Goal: Transaction & Acquisition: Purchase product/service

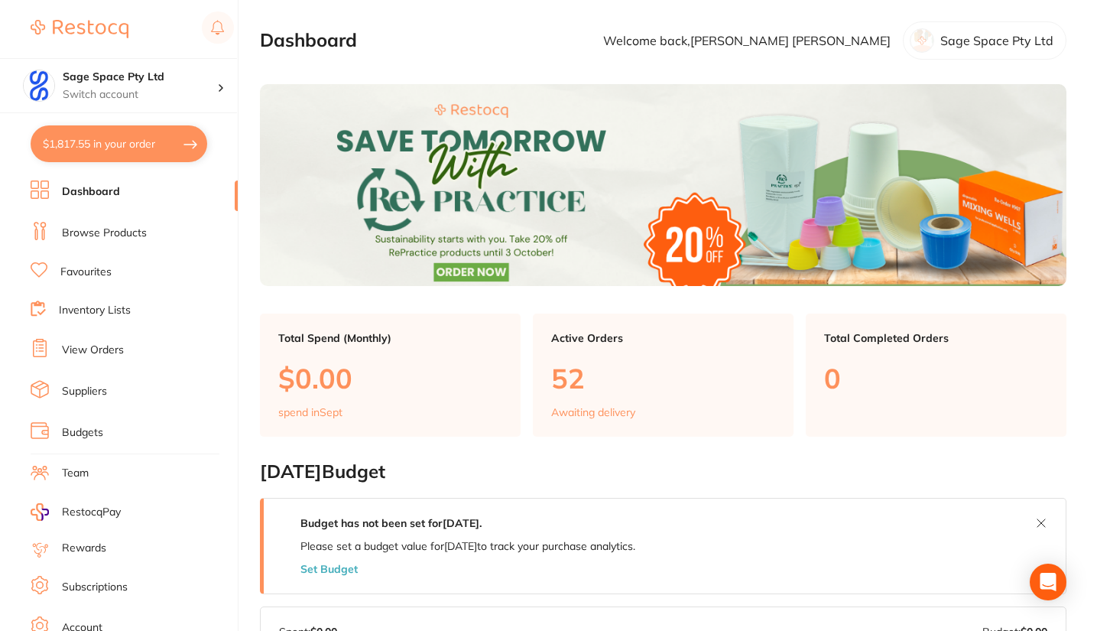
click at [80, 152] on button "$1,817.55 in your order" at bounding box center [119, 143] width 177 height 37
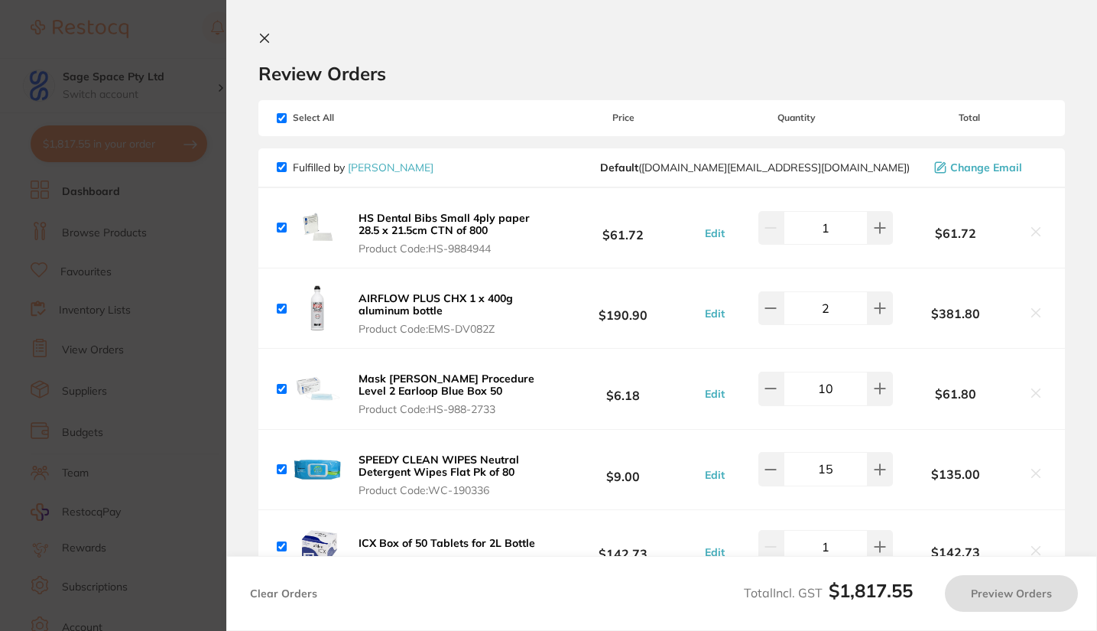
checkbox input "true"
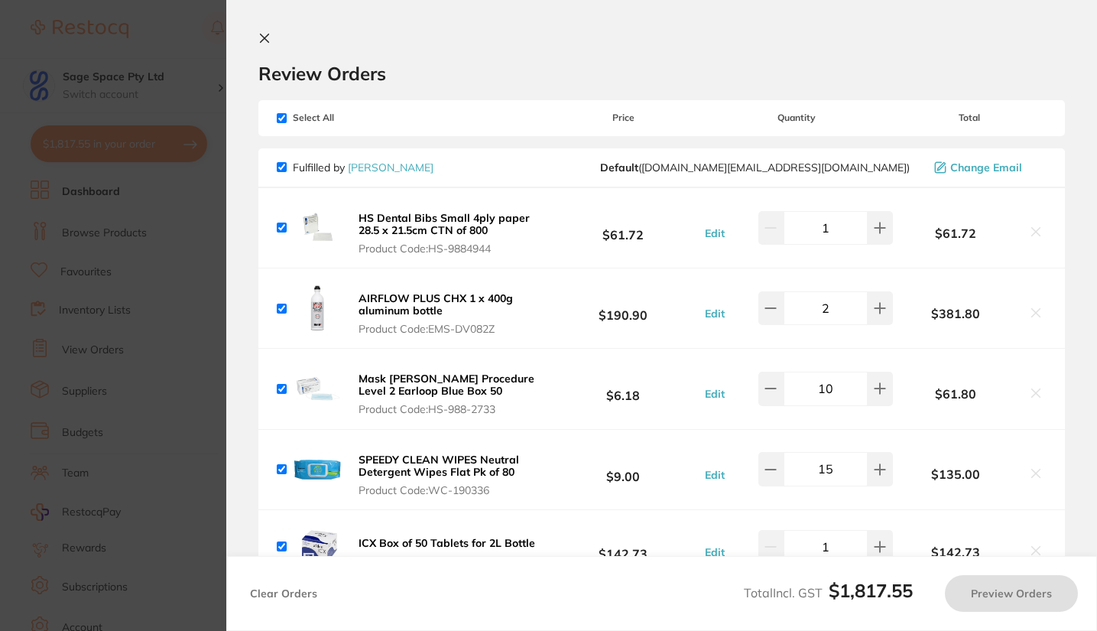
checkbox input "true"
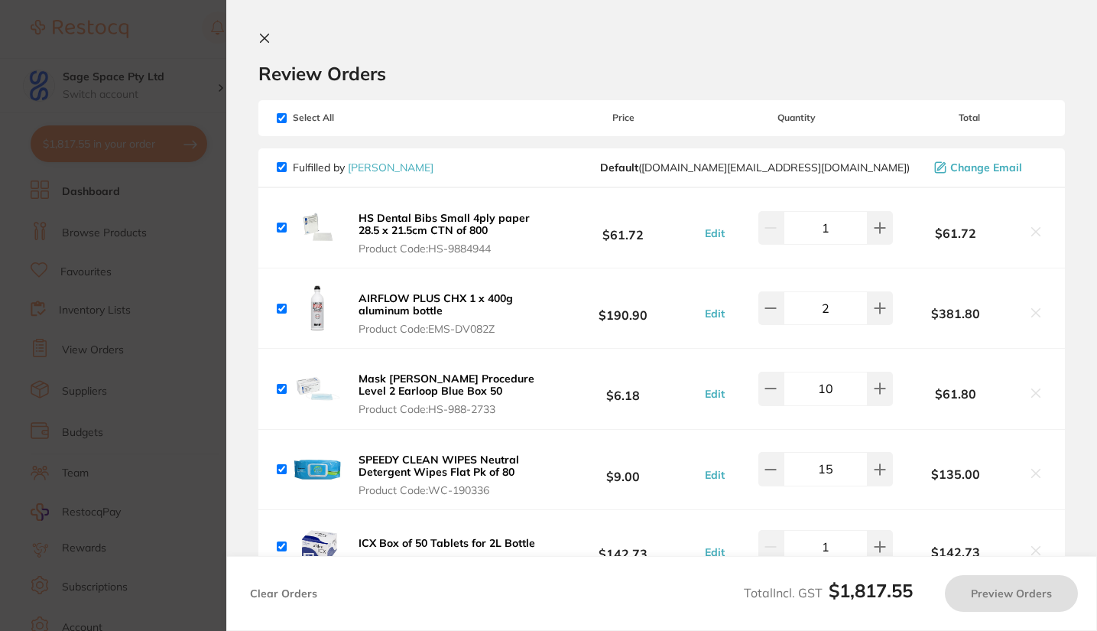
checkbox input "true"
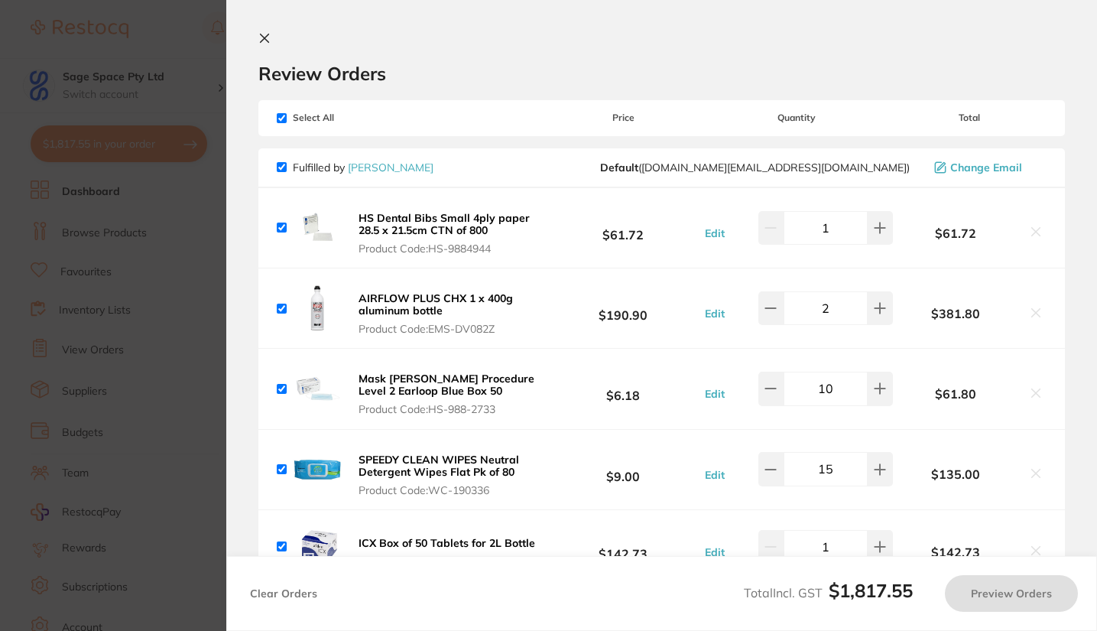
checkbox input "true"
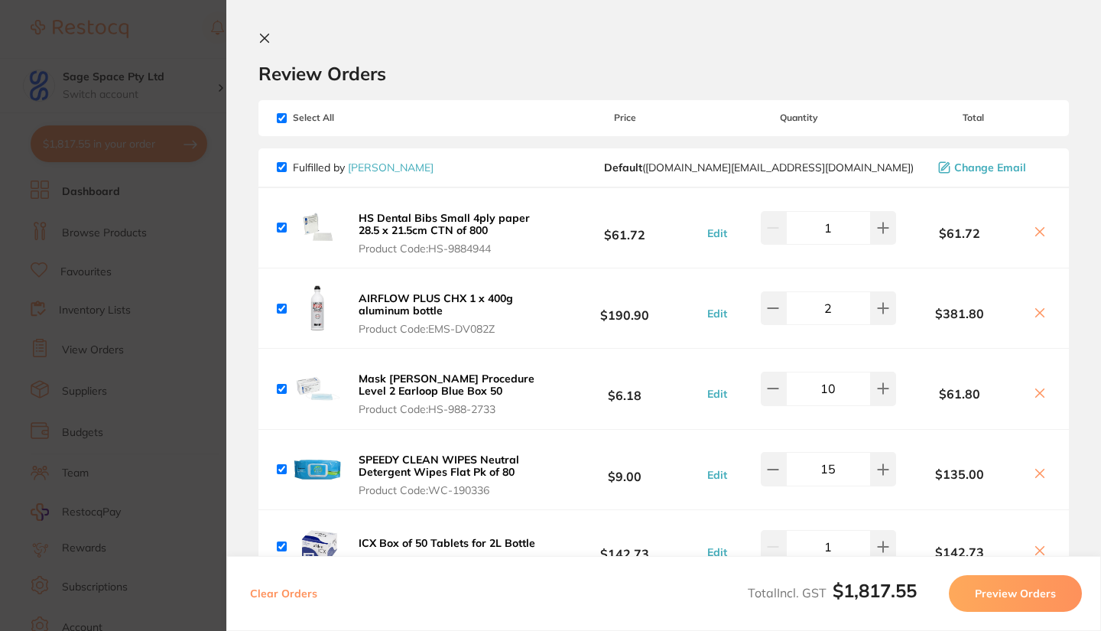
click at [263, 44] on icon at bounding box center [264, 38] width 12 height 12
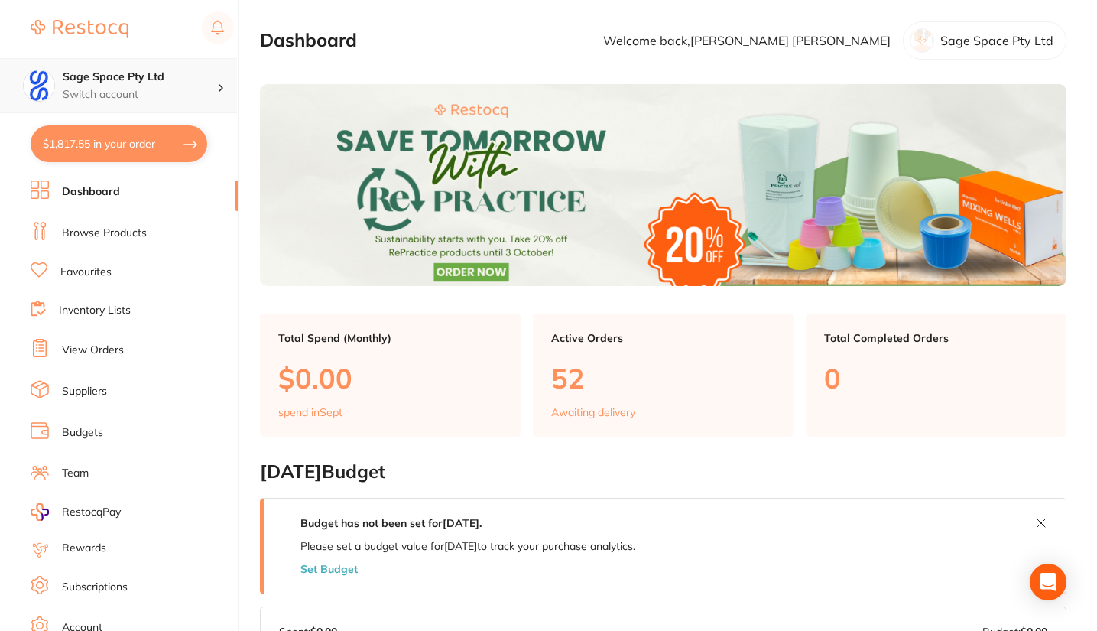
scroll to position [778, 0]
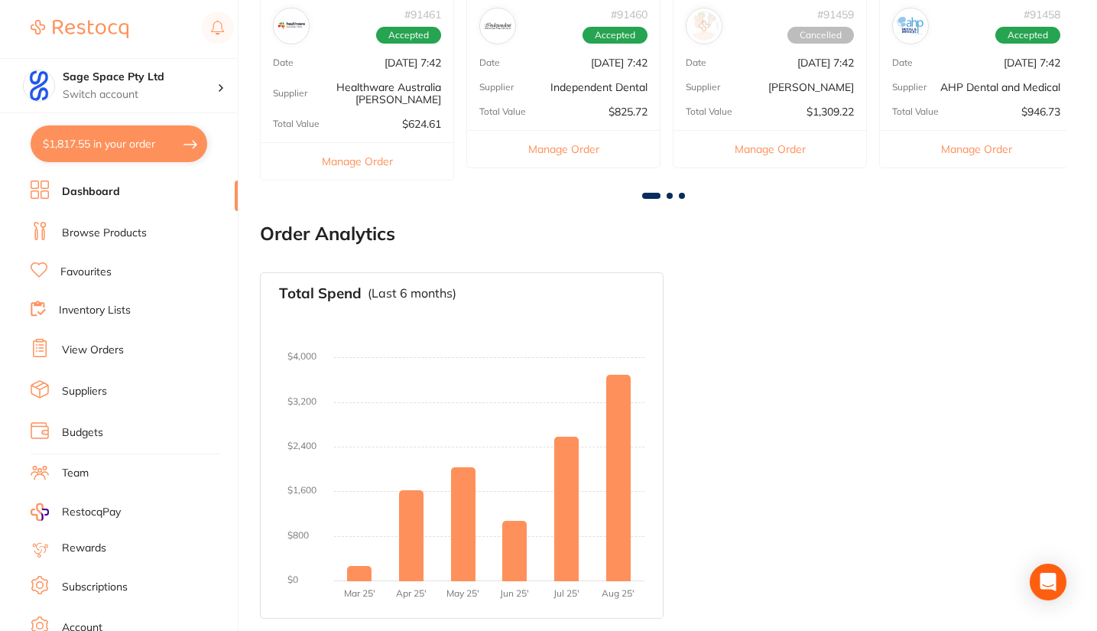
click at [114, 268] on li "Favourites" at bounding box center [134, 272] width 207 height 20
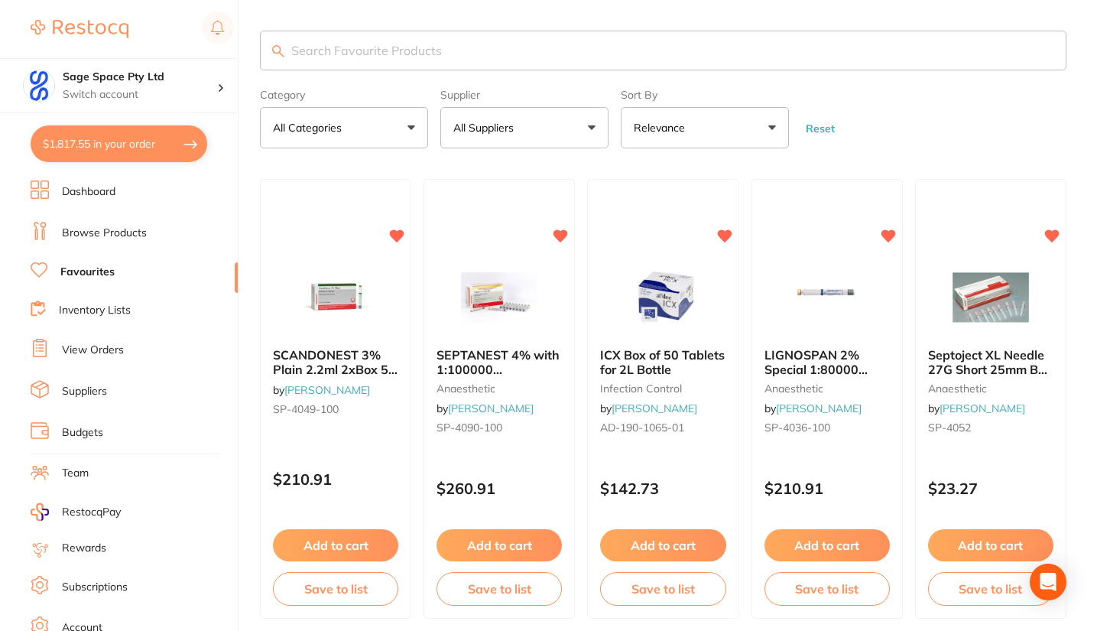
click at [569, 128] on button "All Suppliers" at bounding box center [524, 127] width 168 height 41
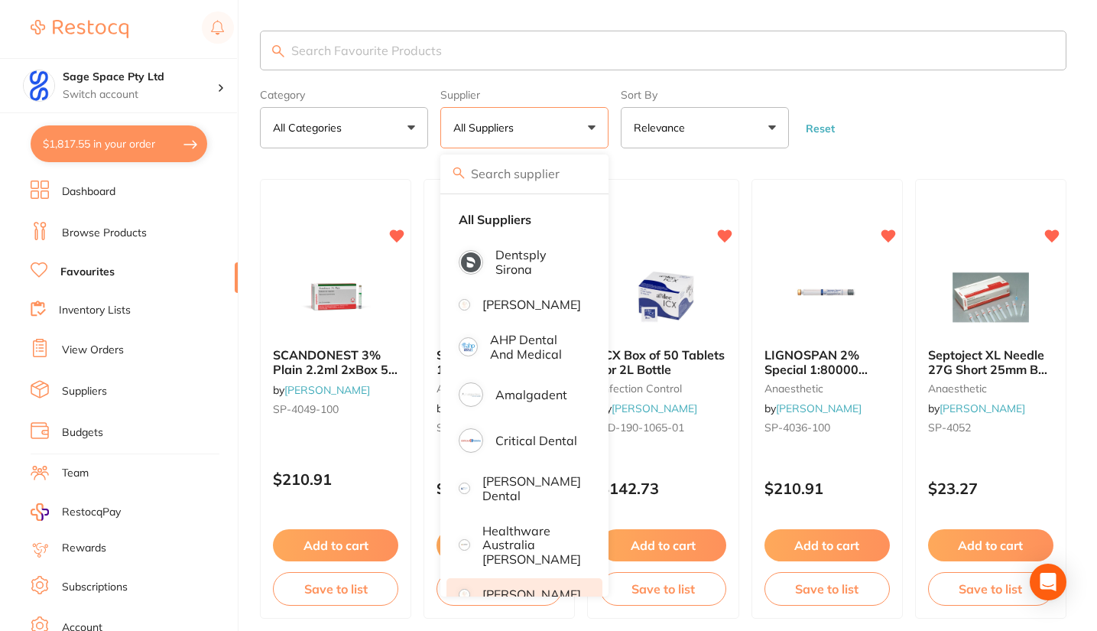
click at [526, 587] on p "[PERSON_NAME]" at bounding box center [531, 594] width 99 height 14
click at [870, 127] on form "Category All Categories All Categories anaesthetic crown & bridge disposables e…" at bounding box center [663, 116] width 806 height 66
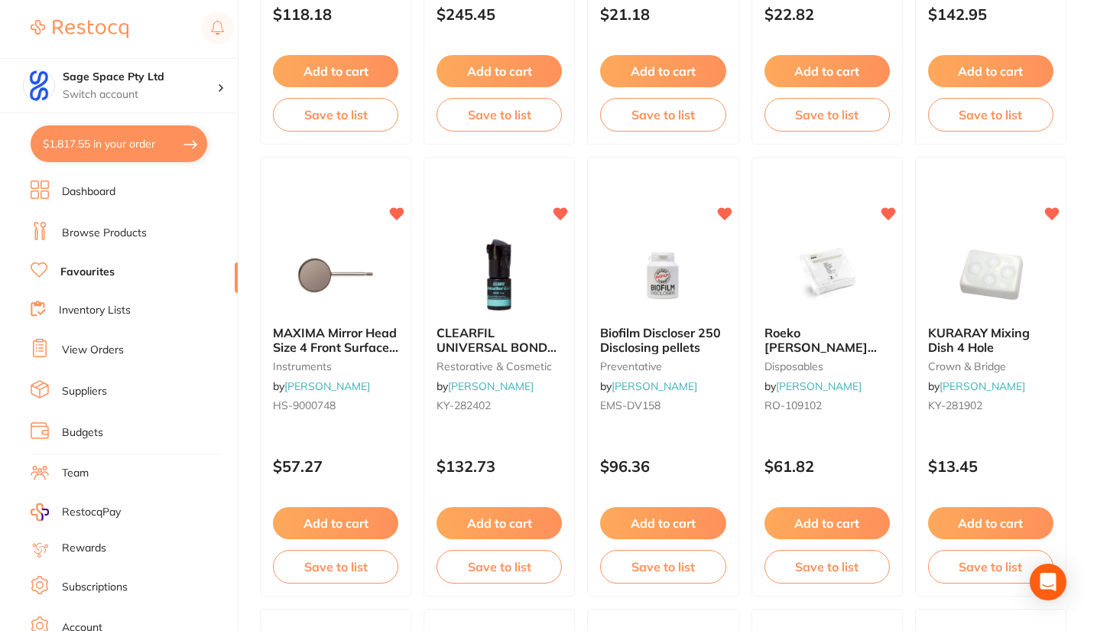
scroll to position [1845, 0]
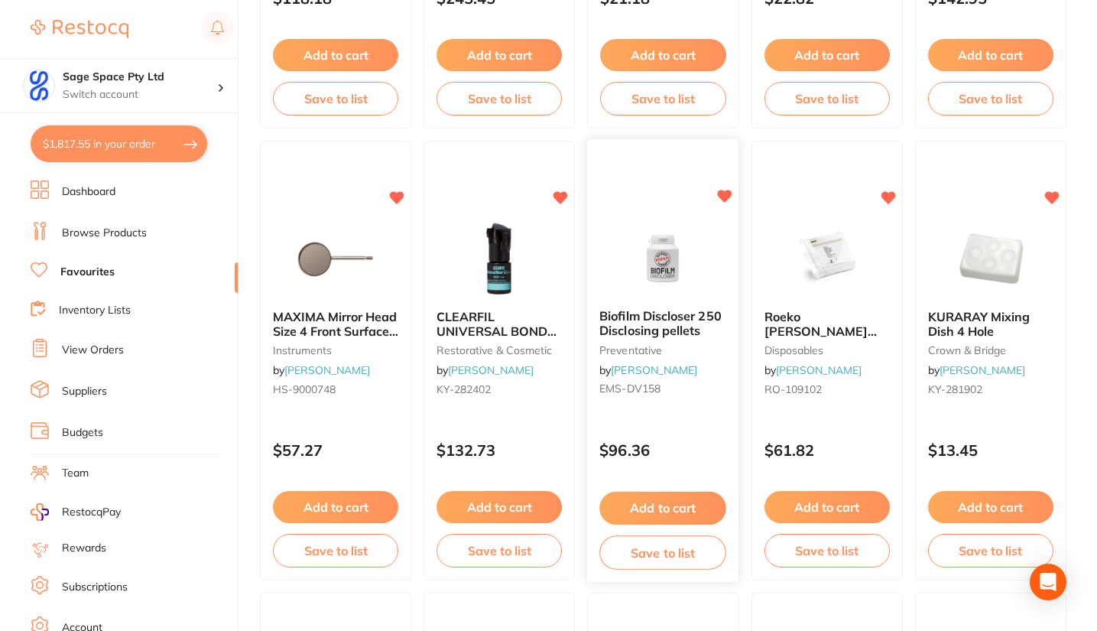
click at [638, 511] on button "Add to cart" at bounding box center [663, 508] width 127 height 33
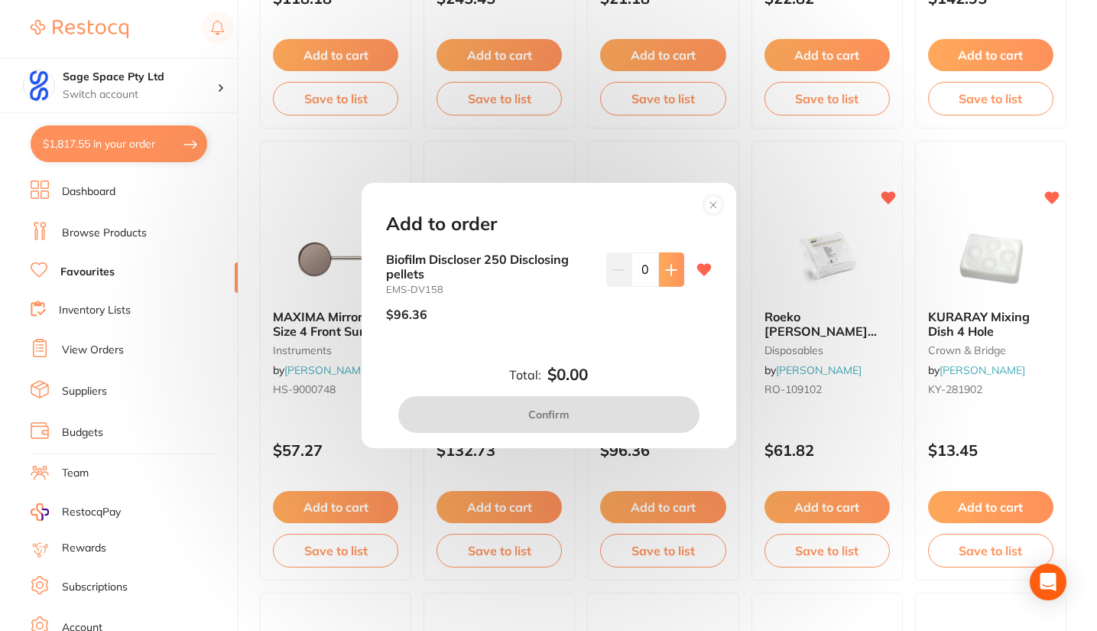
click at [670, 260] on button at bounding box center [671, 269] width 25 height 34
type input "1"
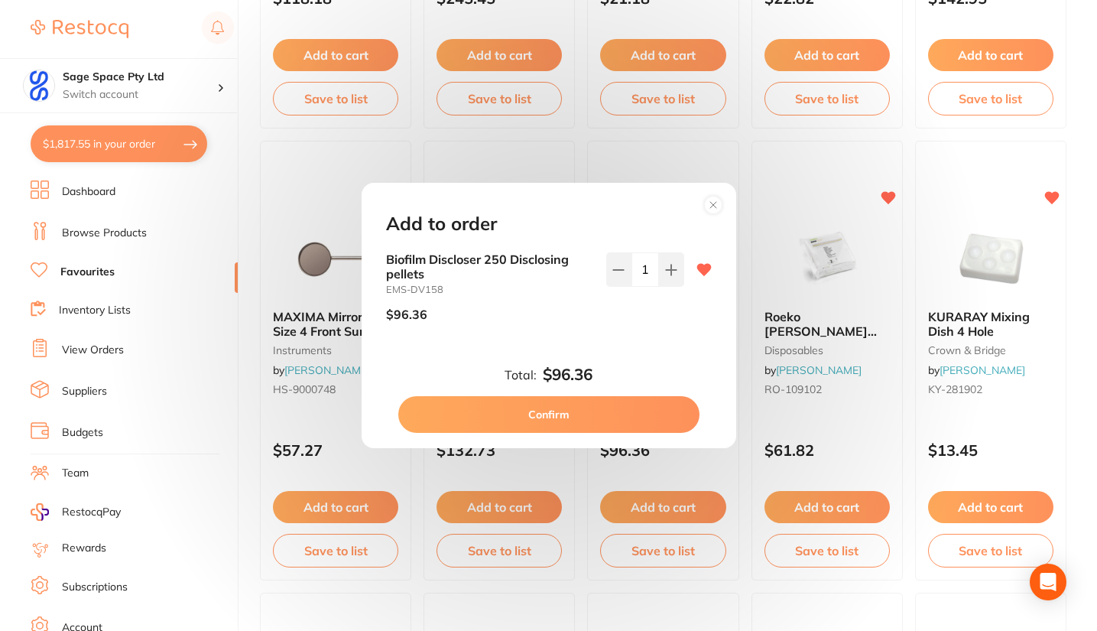
click at [573, 415] on button "Confirm" at bounding box center [548, 414] width 301 height 37
checkbox input "false"
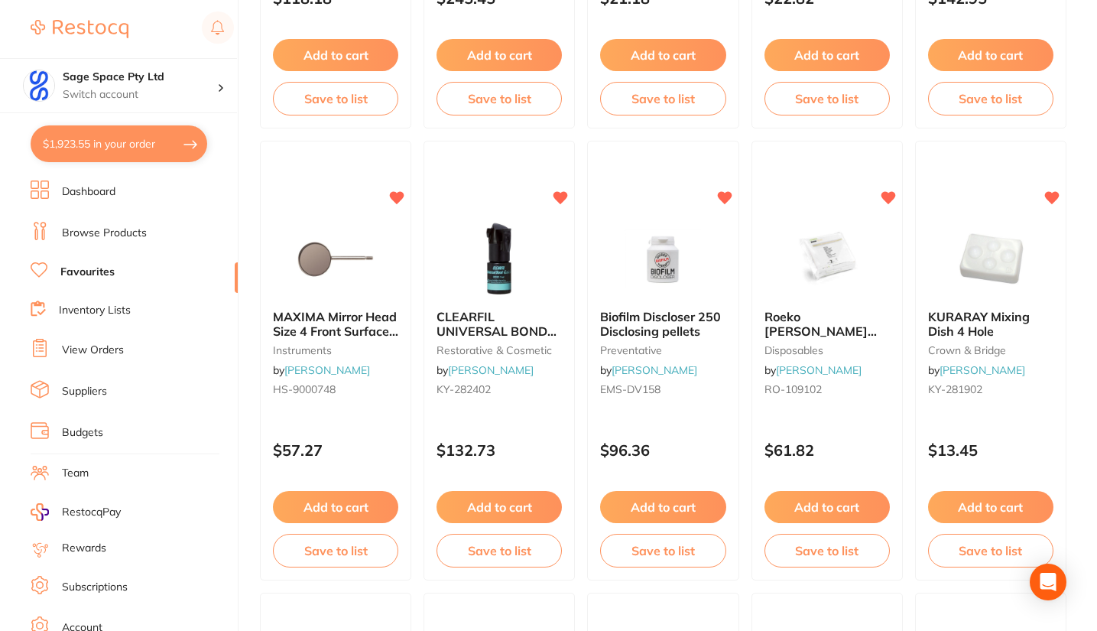
click at [115, 147] on button "$1,923.55 in your order" at bounding box center [119, 143] width 177 height 37
checkbox input "true"
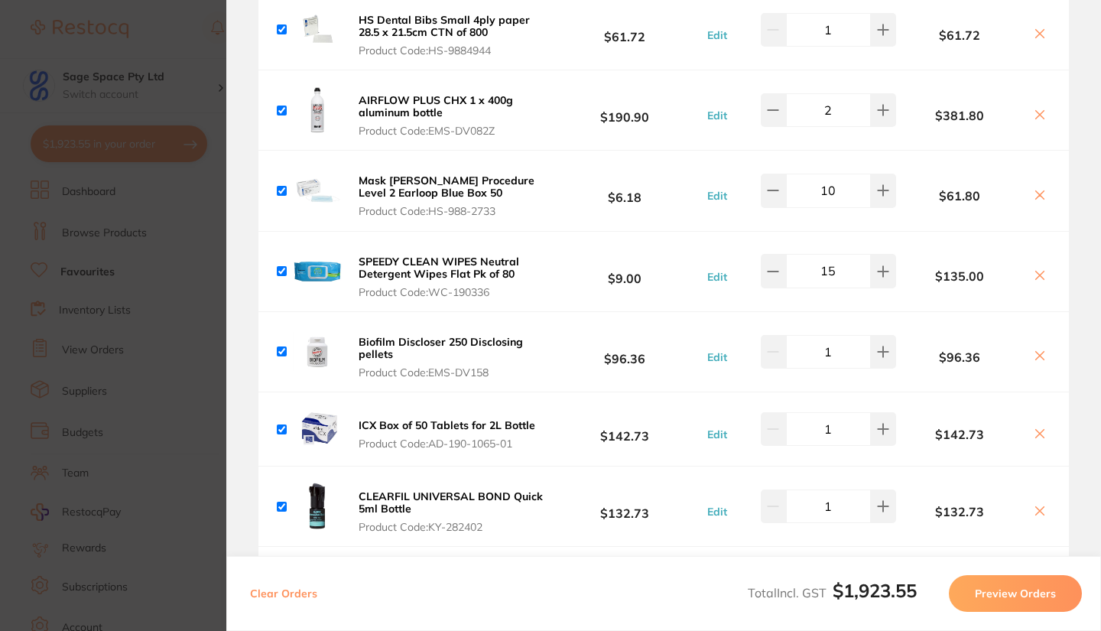
scroll to position [206, 0]
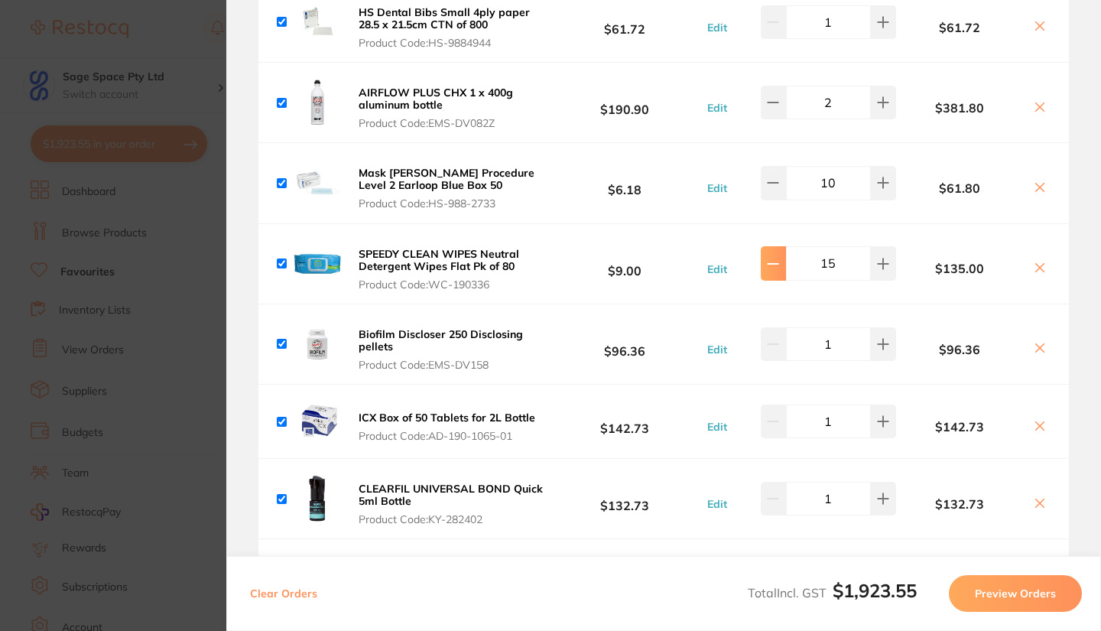
click at [775, 268] on icon at bounding box center [773, 264] width 12 height 12
type input "12"
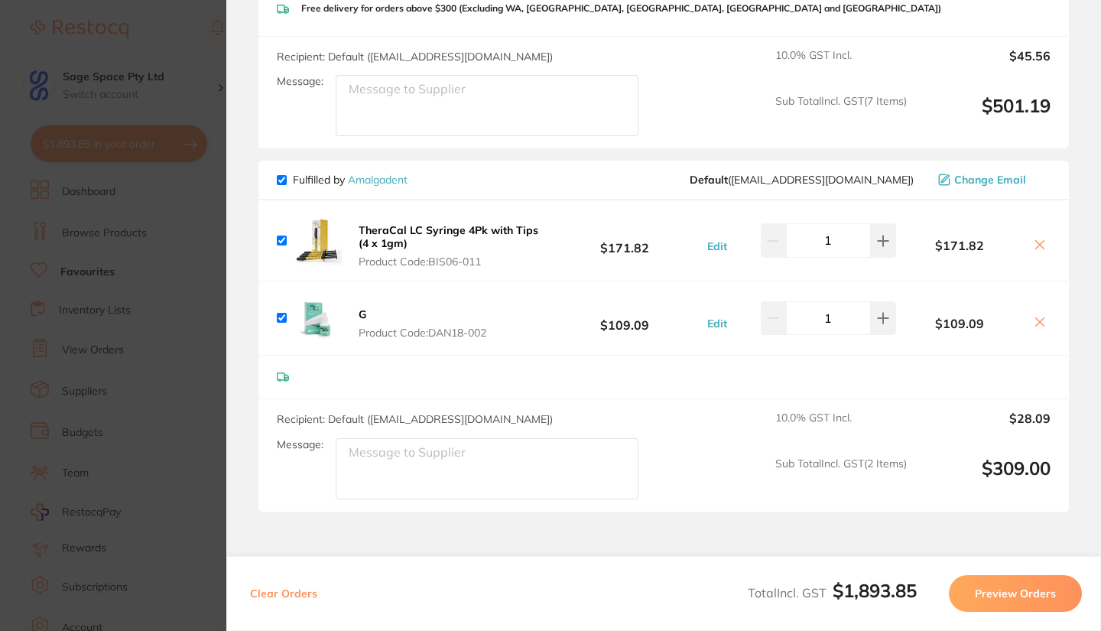
scroll to position [1581, 0]
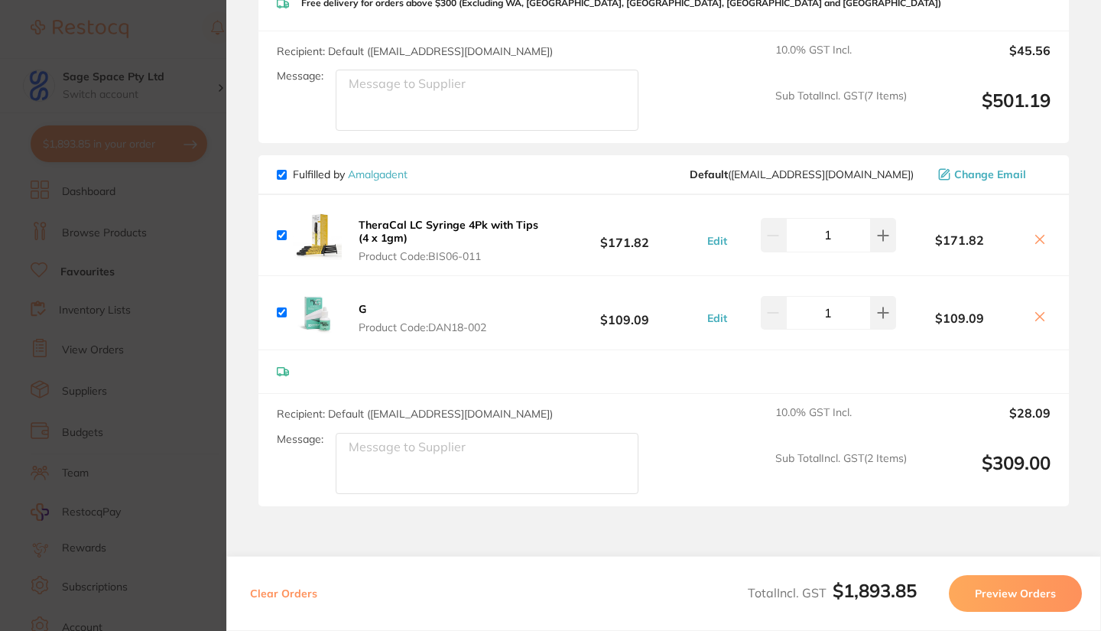
click at [316, 314] on img at bounding box center [317, 312] width 49 height 49
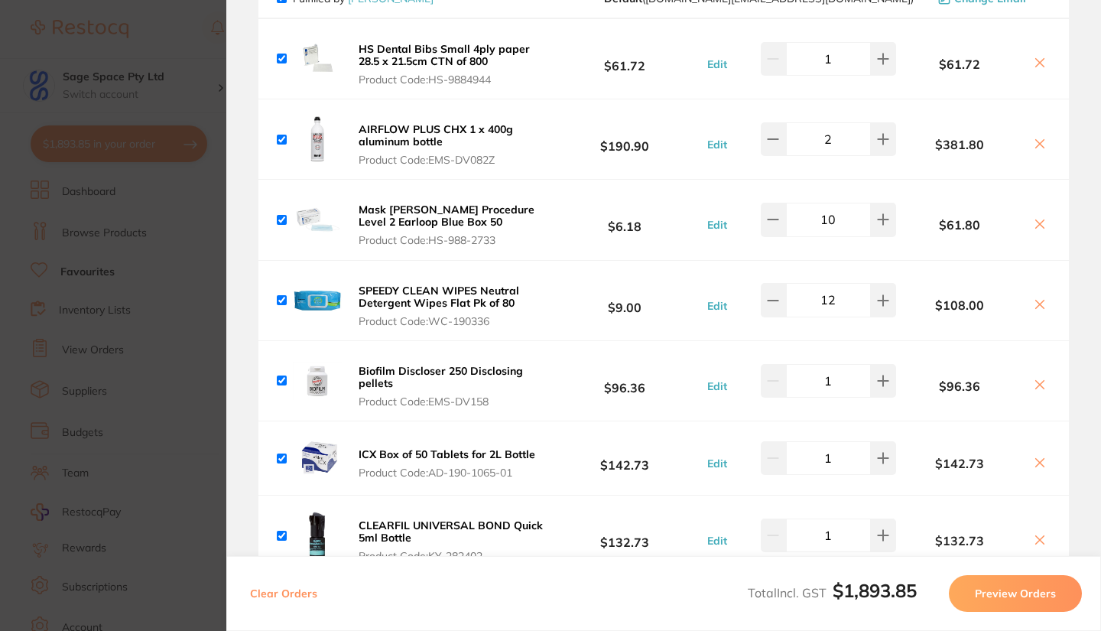
scroll to position [0, 0]
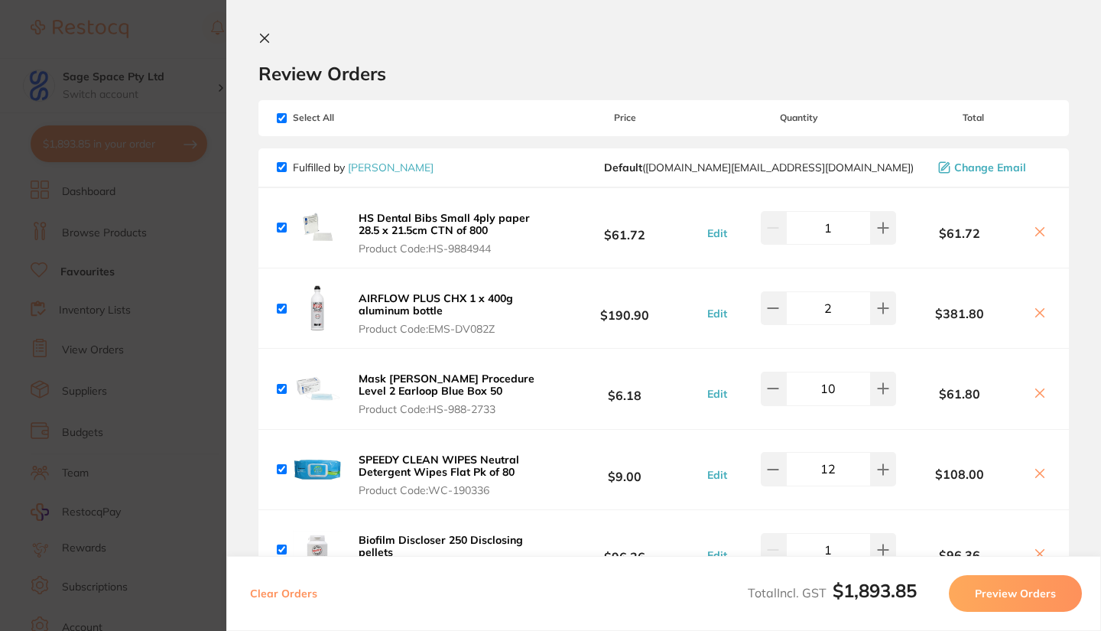
click at [495, 256] on div "HS Dental Bibs Small 4ply paper 28.5 x 21.5cm CTN of 800 Product Code: HS-98849…" at bounding box center [663, 227] width 810 height 79
click at [507, 251] on span "Product Code: HS-9884944" at bounding box center [451, 248] width 184 height 12
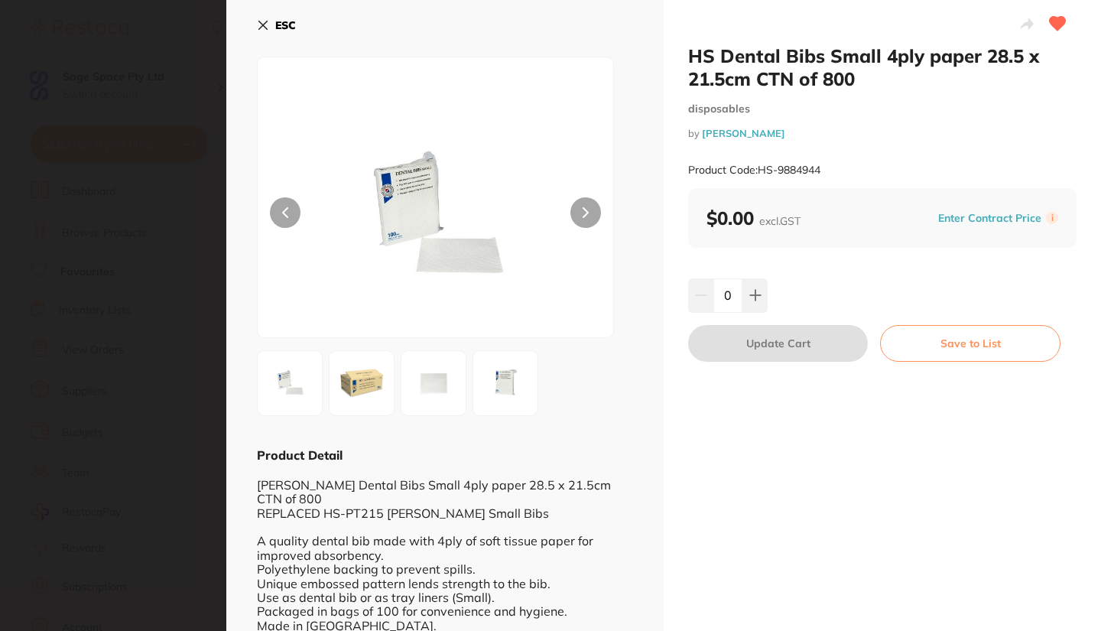
type input "1"
drag, startPoint x: 826, startPoint y: 170, endPoint x: 758, endPoint y: 169, distance: 67.3
click at [758, 169] on div "Product Code: HS-9884944" at bounding box center [882, 169] width 388 height 37
copy small "HS-9884944"
click at [265, 23] on icon at bounding box center [263, 25] width 8 height 8
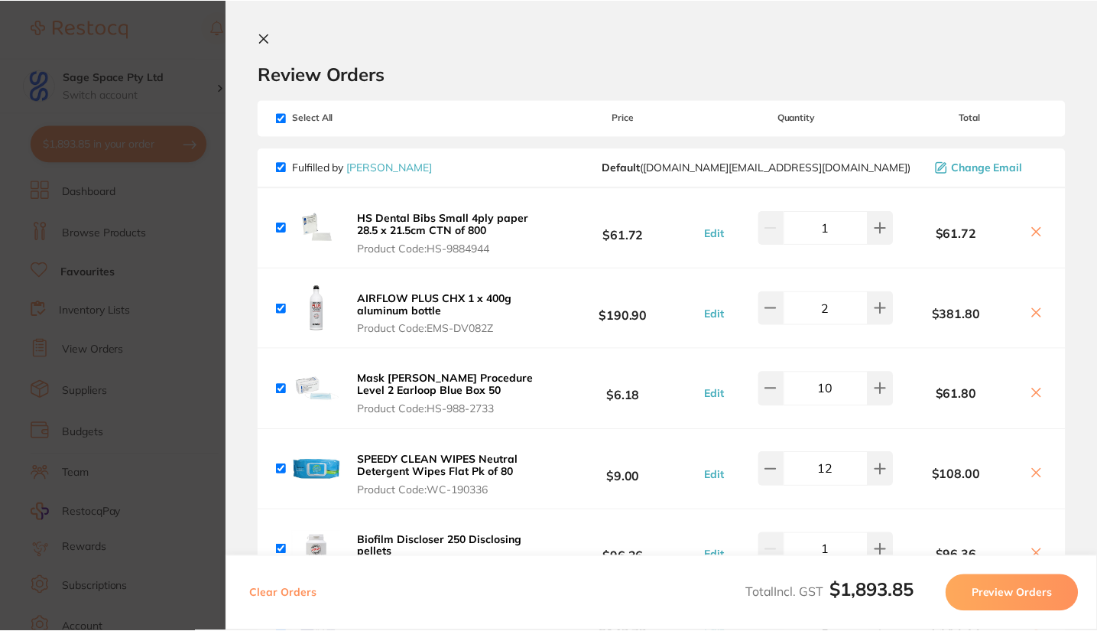
scroll to position [1845, 0]
click at [440, 300] on b "AIRFLOW PLUS CHX 1 x 400g aluminum bottle" at bounding box center [436, 304] width 154 height 26
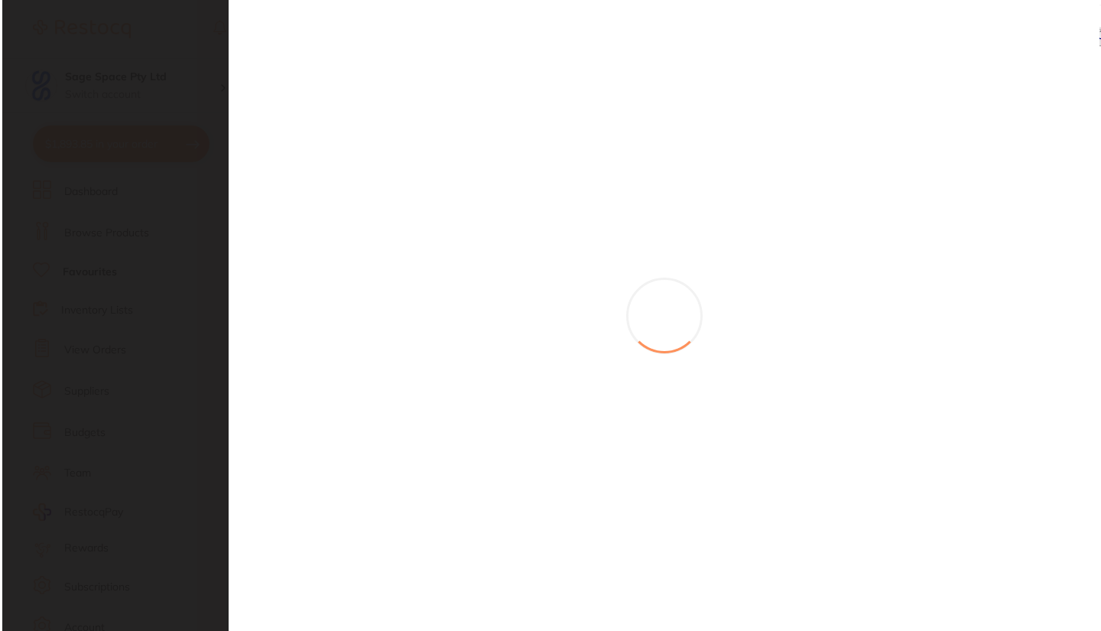
scroll to position [0, 0]
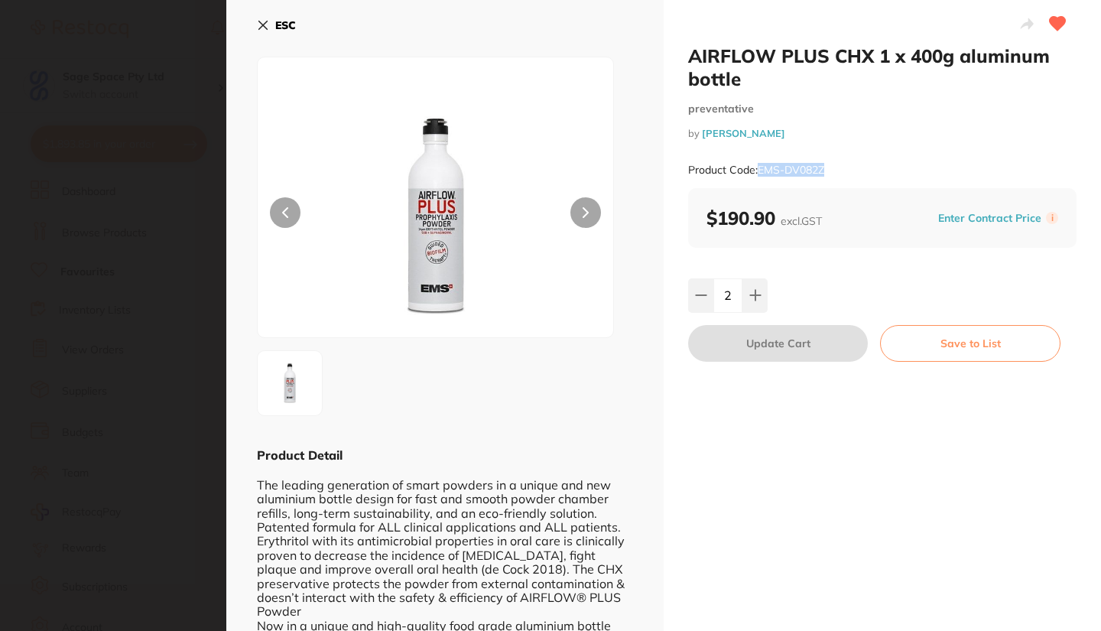
drag, startPoint x: 827, startPoint y: 174, endPoint x: 758, endPoint y: 171, distance: 69.6
click at [758, 171] on div "Product Code: EMS-DV082Z" at bounding box center [882, 169] width 388 height 37
click at [758, 173] on small "Product Code: EMS-DV082Z" at bounding box center [756, 170] width 136 height 13
drag, startPoint x: 832, startPoint y: 169, endPoint x: 758, endPoint y: 170, distance: 74.9
click at [758, 170] on div "Product Code: EMS-DV082Z" at bounding box center [882, 169] width 388 height 37
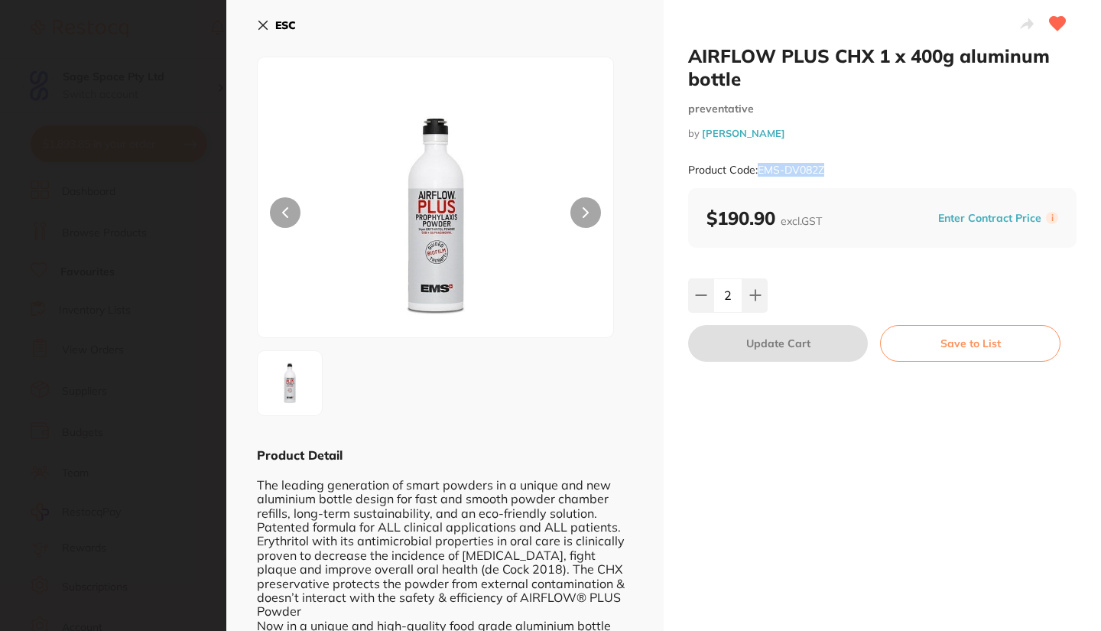
copy small "EMS-DV082Z"
click at [265, 21] on icon at bounding box center [263, 25] width 12 height 12
click at [265, 21] on section "Review Orders Your orders are being processed and we will notify you once we ha…" at bounding box center [663, 315] width 874 height 631
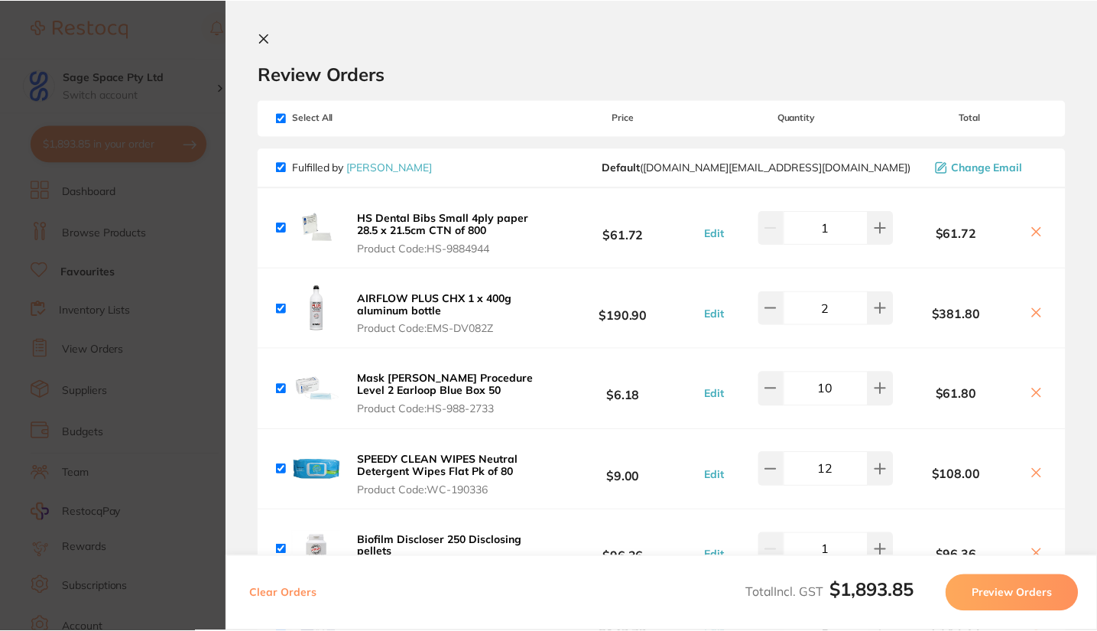
scroll to position [1845, 0]
click at [419, 380] on b "Mask [PERSON_NAME] Procedure Level 2 Earloop Blue Box 50" at bounding box center [447, 385] width 176 height 26
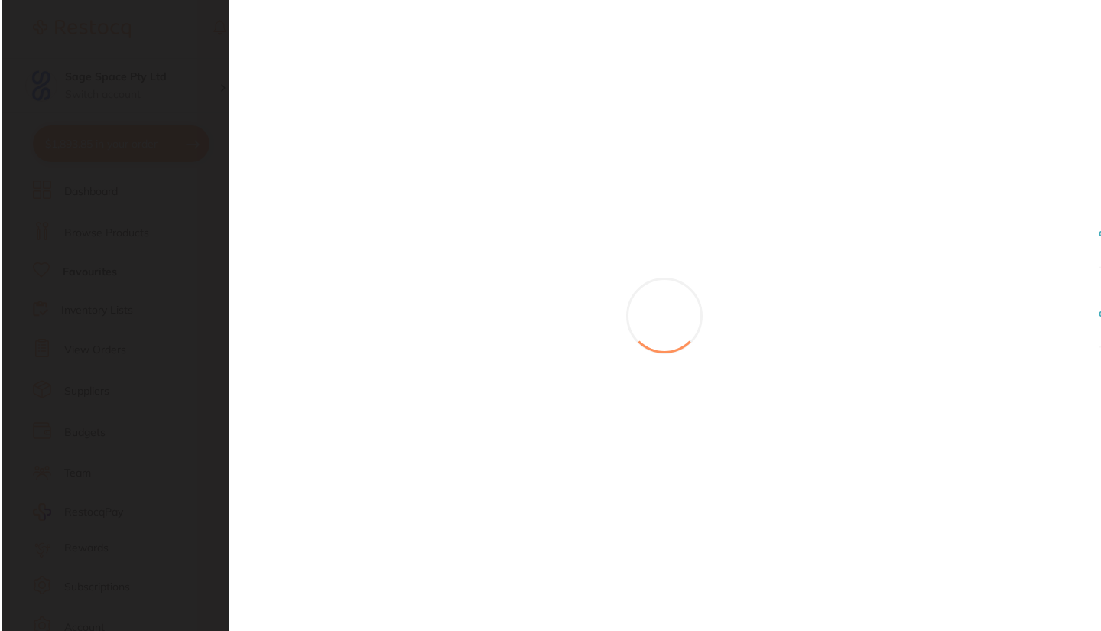
scroll to position [0, 0]
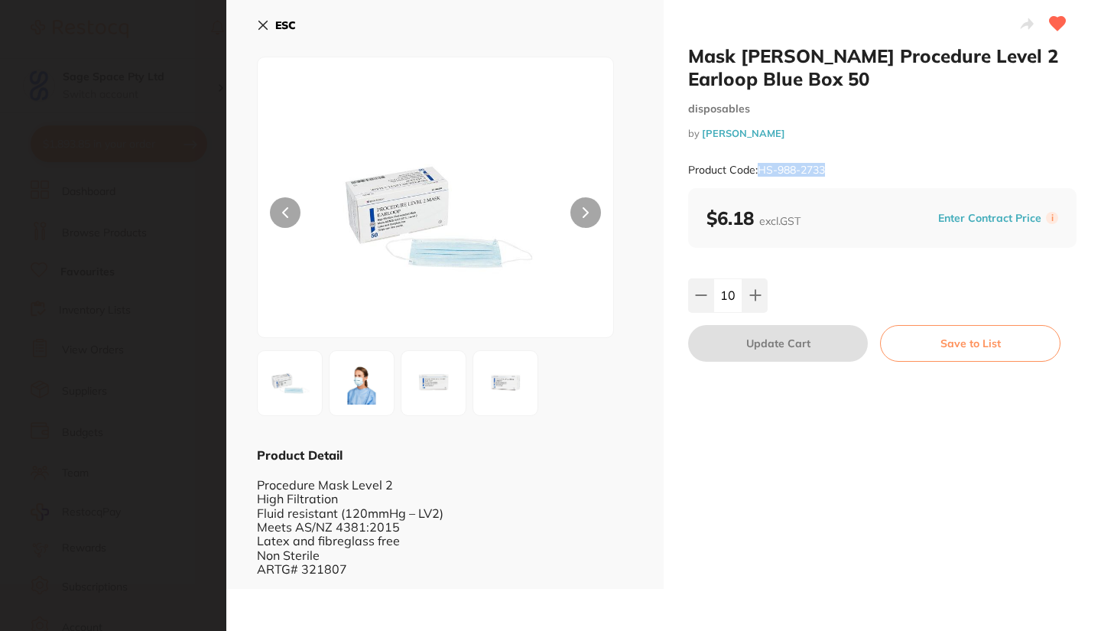
drag, startPoint x: 830, startPoint y: 167, endPoint x: 759, endPoint y: 168, distance: 71.1
click at [759, 168] on div "Product Code: HS-988-2733" at bounding box center [882, 169] width 388 height 37
click at [761, 172] on small "Product Code: HS-988-2733" at bounding box center [756, 170] width 137 height 13
drag, startPoint x: 830, startPoint y: 165, endPoint x: 758, endPoint y: 166, distance: 72.6
click at [758, 166] on div "Product Code: HS-988-2733" at bounding box center [882, 169] width 388 height 37
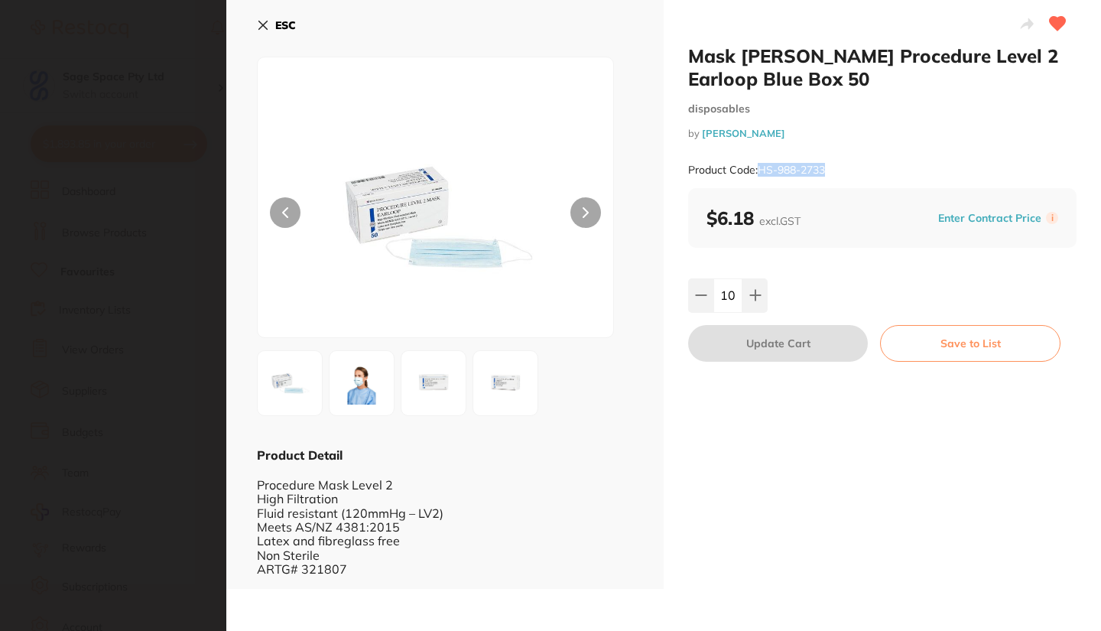
click at [758, 167] on small "Product Code: HS-988-2733" at bounding box center [756, 170] width 137 height 13
drag, startPoint x: 834, startPoint y: 169, endPoint x: 761, endPoint y: 172, distance: 72.7
click at [761, 172] on div "Product Code: HS-988-2733" at bounding box center [882, 169] width 388 height 37
copy small "HS-988-2733"
click at [262, 21] on icon at bounding box center [263, 25] width 12 height 12
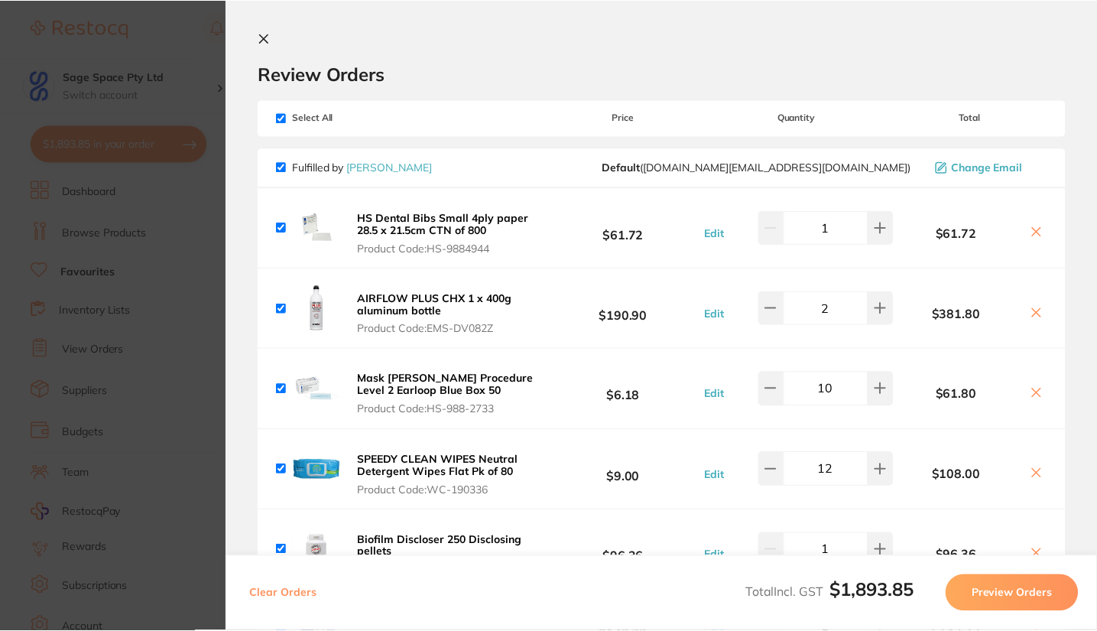
scroll to position [1845, 0]
click at [457, 462] on b "SPEEDY CLEAN WIPES Neutral Detergent Wipes Flat Pk of 80" at bounding box center [439, 466] width 161 height 26
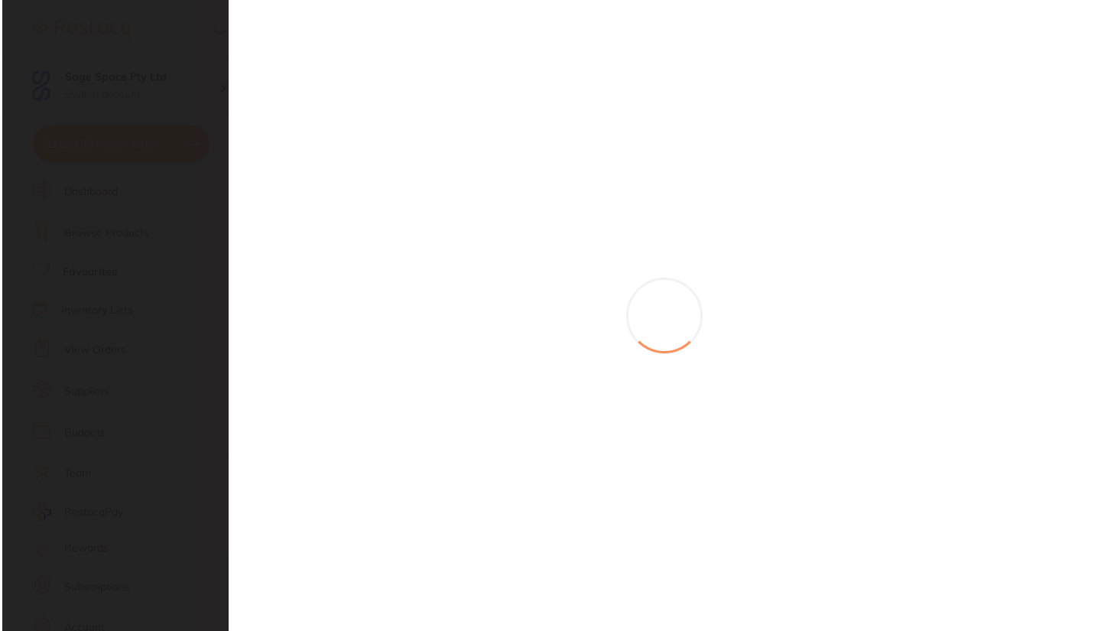
scroll to position [0, 0]
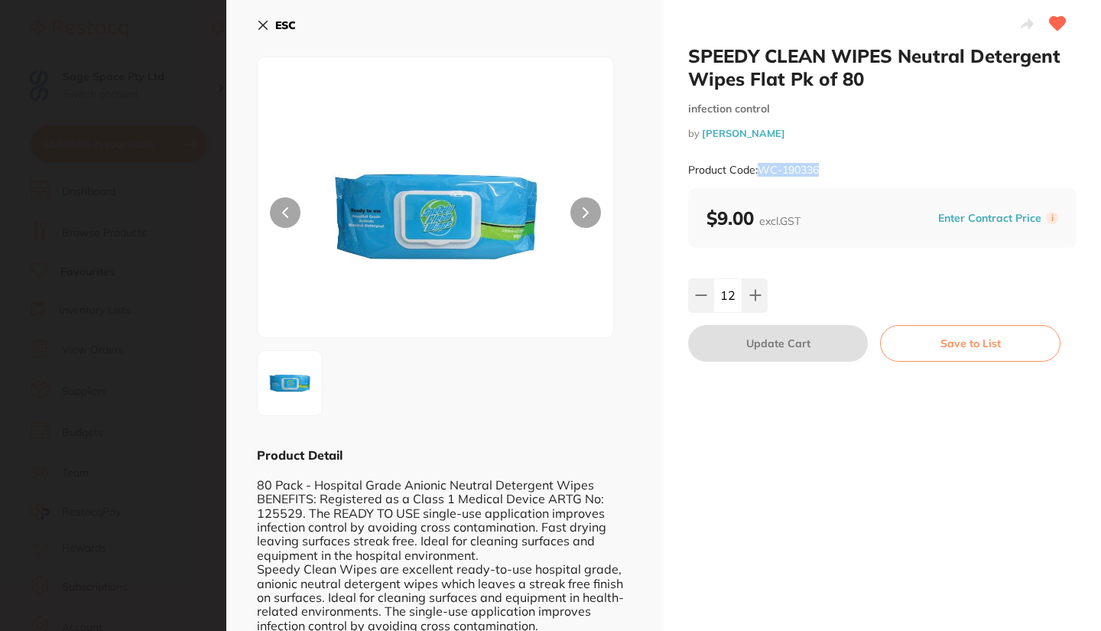
drag, startPoint x: 823, startPoint y: 173, endPoint x: 761, endPoint y: 174, distance: 62.7
click at [761, 174] on div "Product Code: WC-190336" at bounding box center [882, 169] width 388 height 37
copy small "WC-190336"
click at [266, 23] on icon at bounding box center [263, 25] width 12 height 12
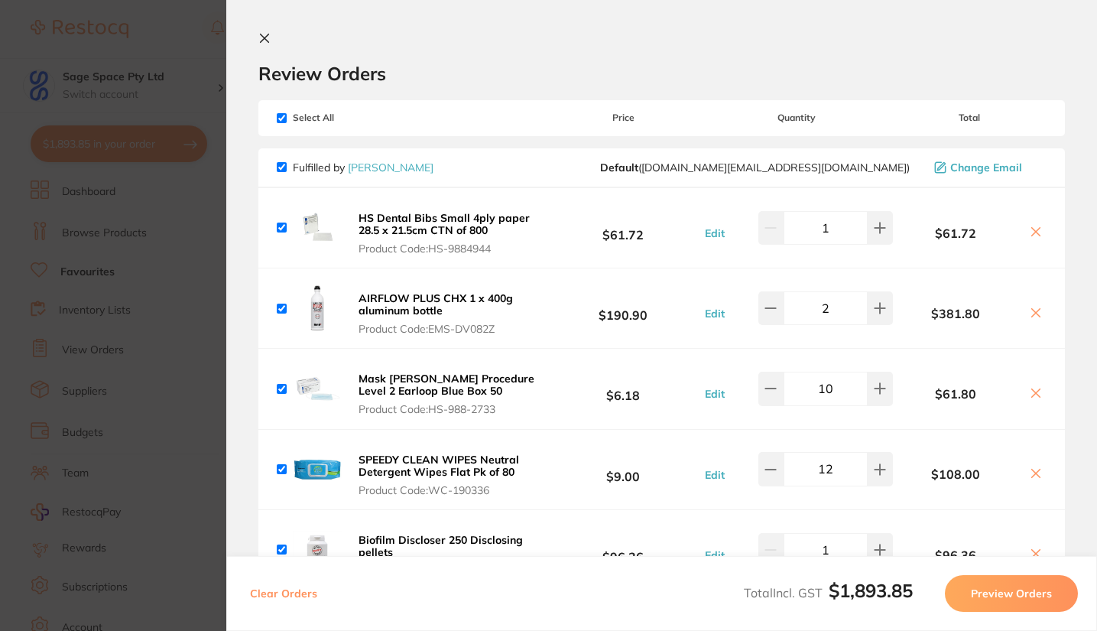
scroll to position [2174, 0]
drag, startPoint x: 1092, startPoint y: 151, endPoint x: 1095, endPoint y: 187, distance: 36.1
click at [1095, 187] on section "Review Orders Your orders are being processed and we will notify you once we ha…" at bounding box center [661, 315] width 871 height 631
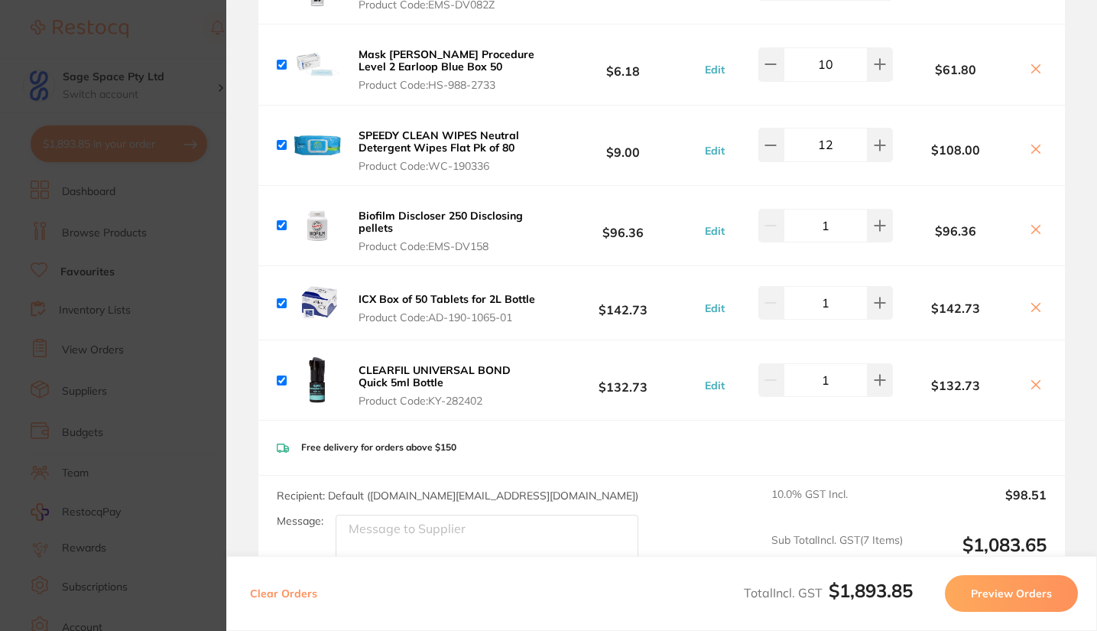
scroll to position [333, 0]
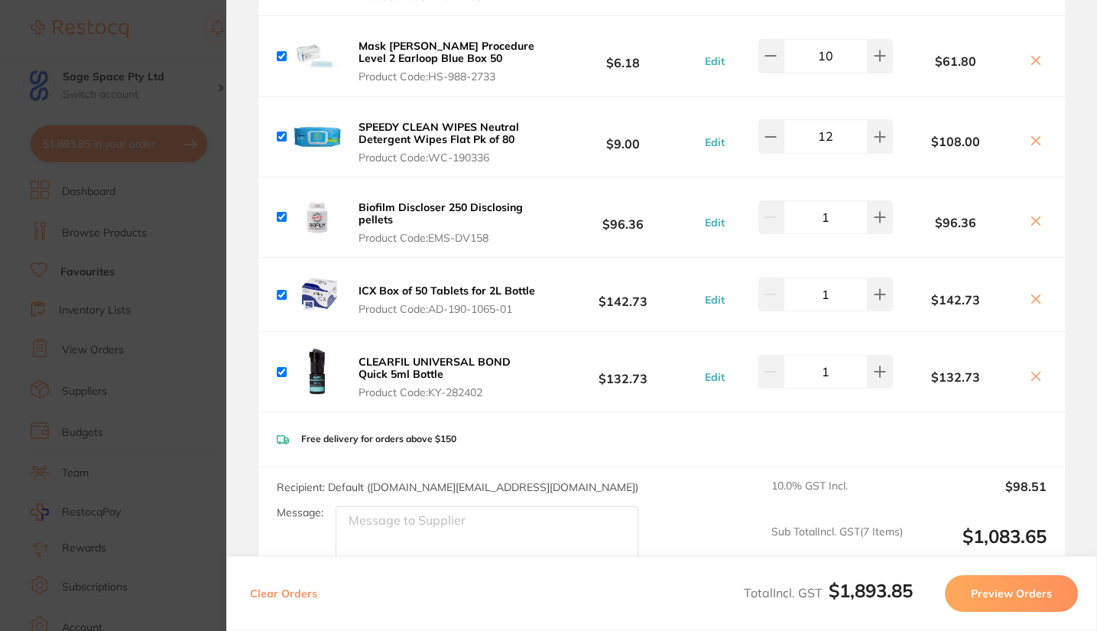
click at [445, 209] on b "Biofilm Discloser 250 Disclosing pellets" at bounding box center [441, 213] width 164 height 26
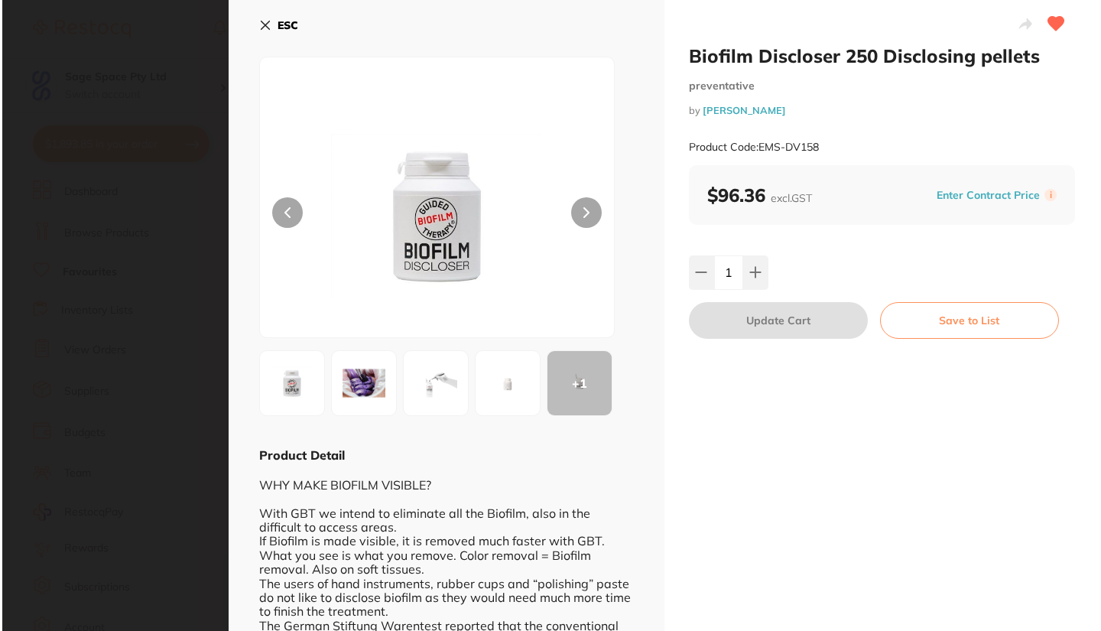
scroll to position [0, 0]
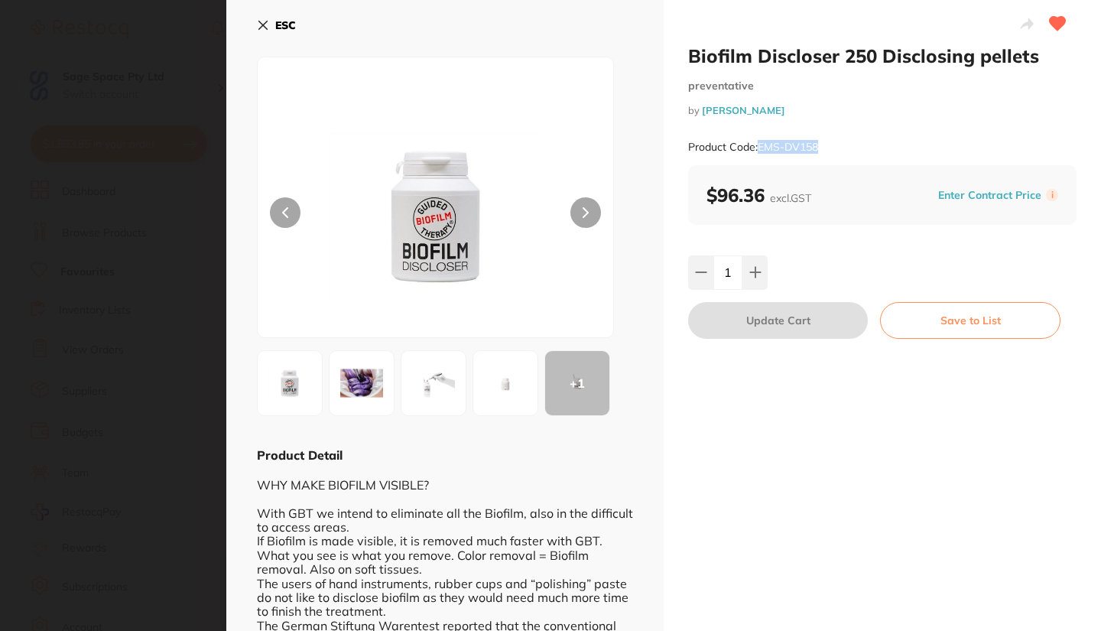
drag, startPoint x: 826, startPoint y: 144, endPoint x: 760, endPoint y: 147, distance: 65.8
click at [760, 147] on div "Product Code: EMS-DV158" at bounding box center [882, 146] width 388 height 37
copy small "EMS-DV158"
click at [263, 23] on icon at bounding box center [263, 25] width 12 height 12
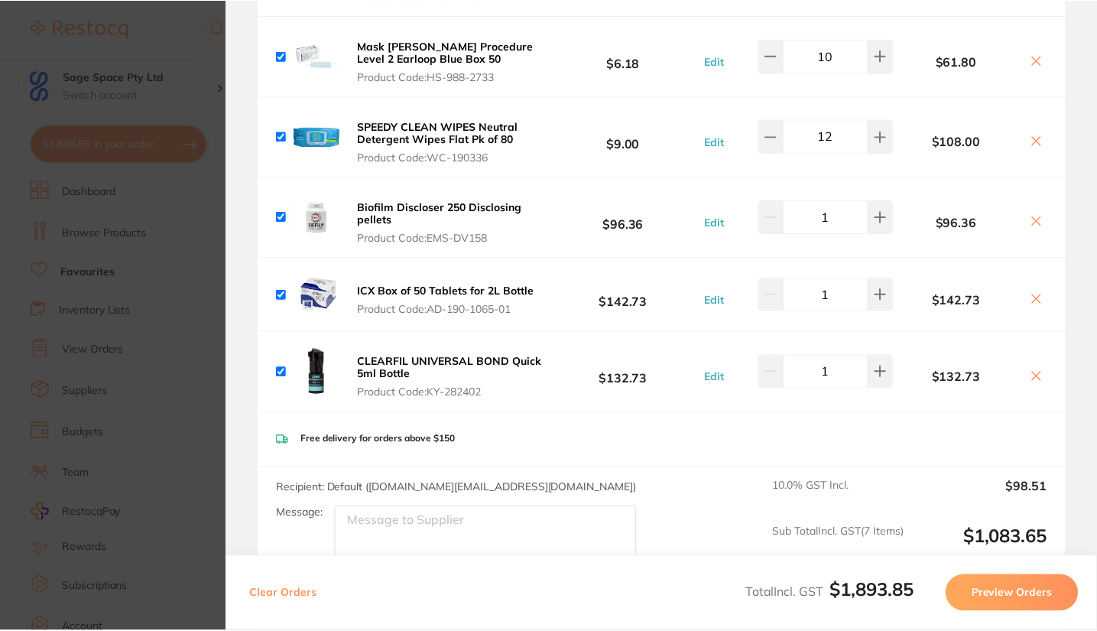
scroll to position [2174, 0]
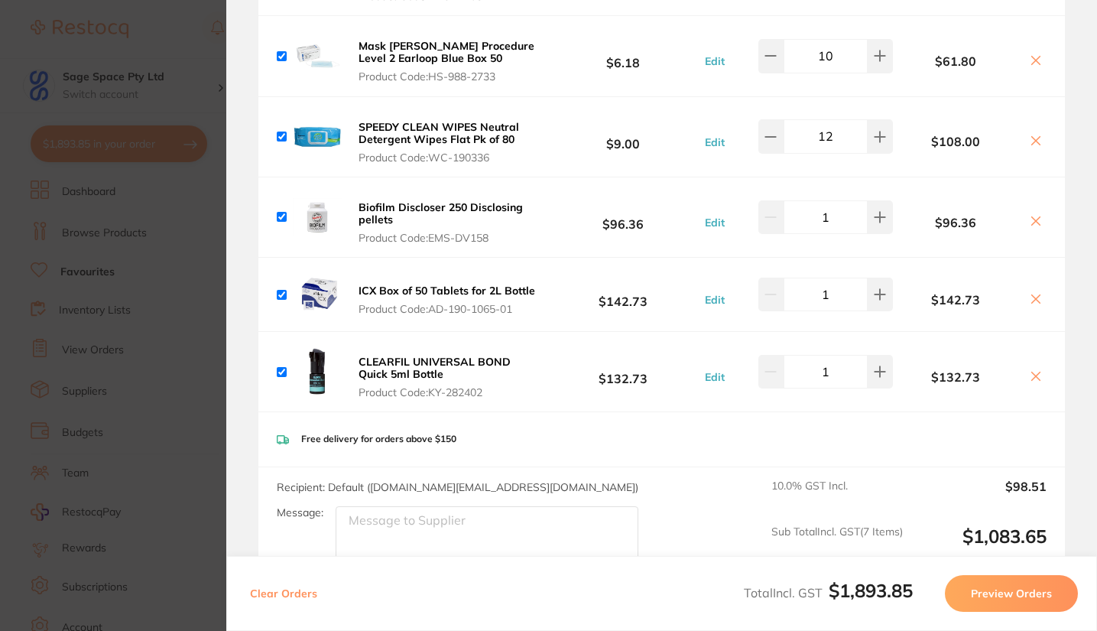
click at [399, 294] on b "ICX Box of 50 Tablets for 2L Bottle" at bounding box center [447, 291] width 177 height 14
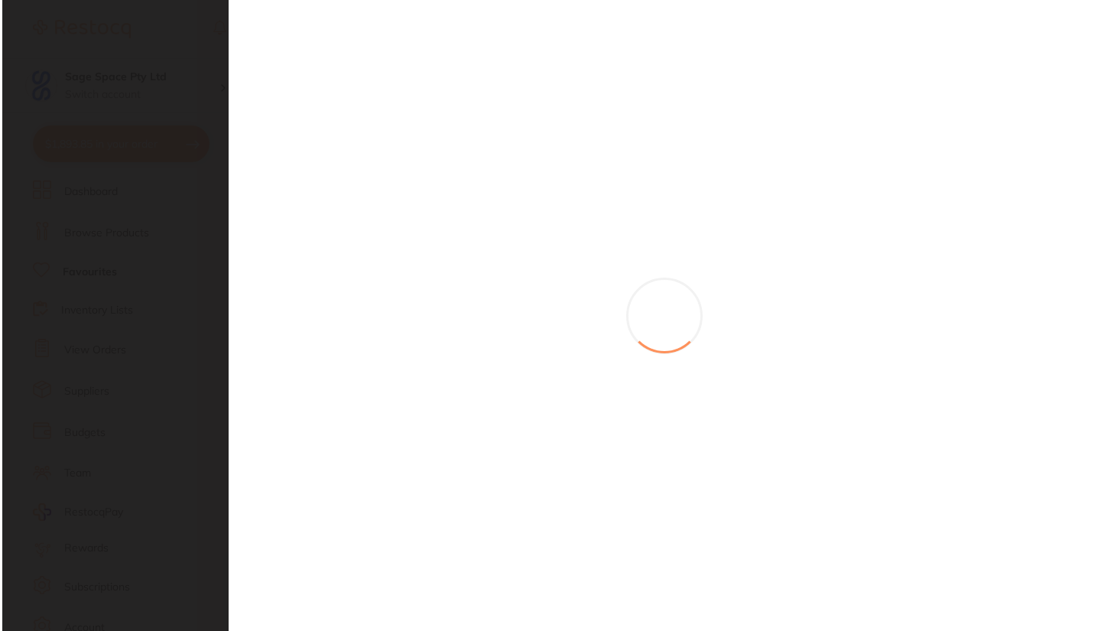
scroll to position [0, 0]
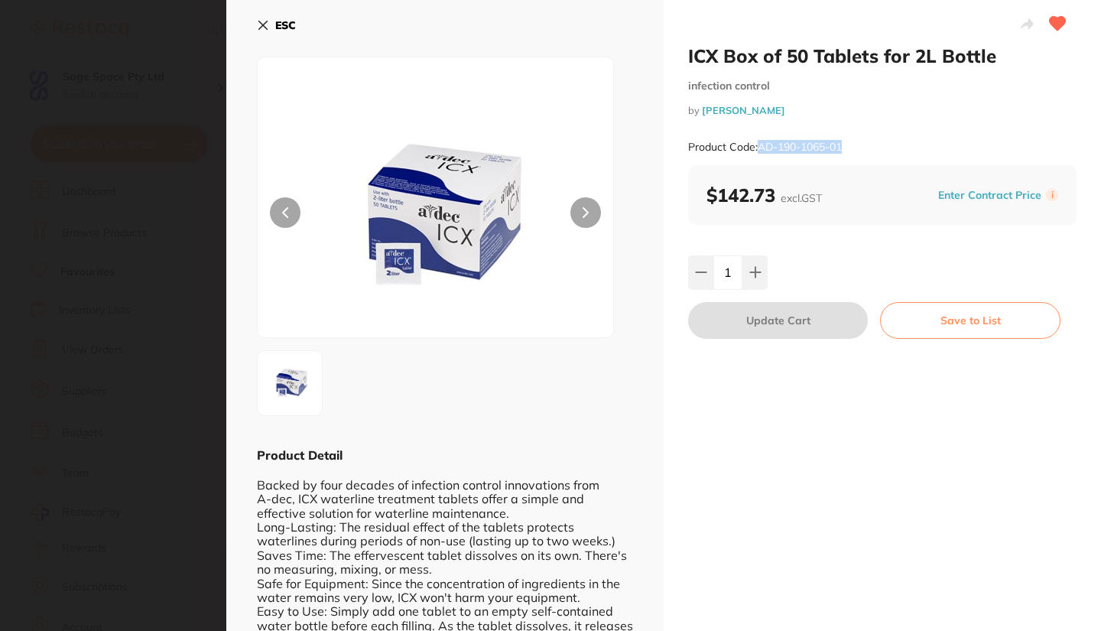
drag, startPoint x: 852, startPoint y: 145, endPoint x: 761, endPoint y: 152, distance: 91.2
click at [761, 152] on div "Product Code: AD-190-1065-01" at bounding box center [882, 146] width 388 height 37
click at [764, 156] on div "Product Code: AD-190-1065-01" at bounding box center [882, 146] width 388 height 37
drag, startPoint x: 845, startPoint y: 143, endPoint x: 761, endPoint y: 148, distance: 85.0
click at [761, 148] on div "Product Code: AD-190-1065-01" at bounding box center [882, 146] width 388 height 37
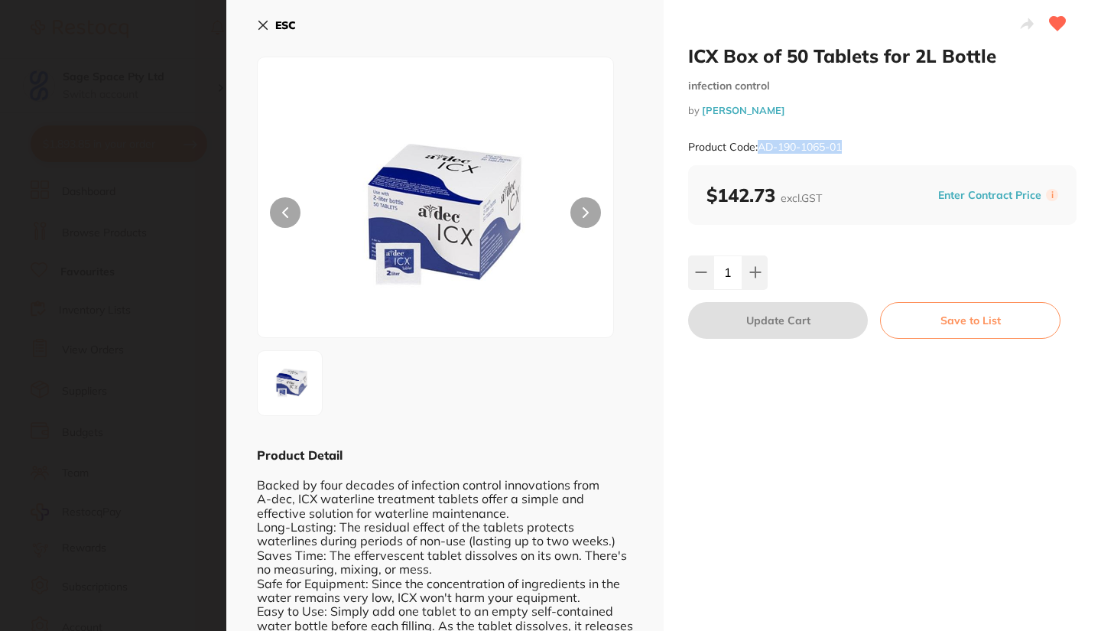
copy small "AD-190-1065-01"
click at [261, 23] on icon at bounding box center [263, 25] width 8 height 8
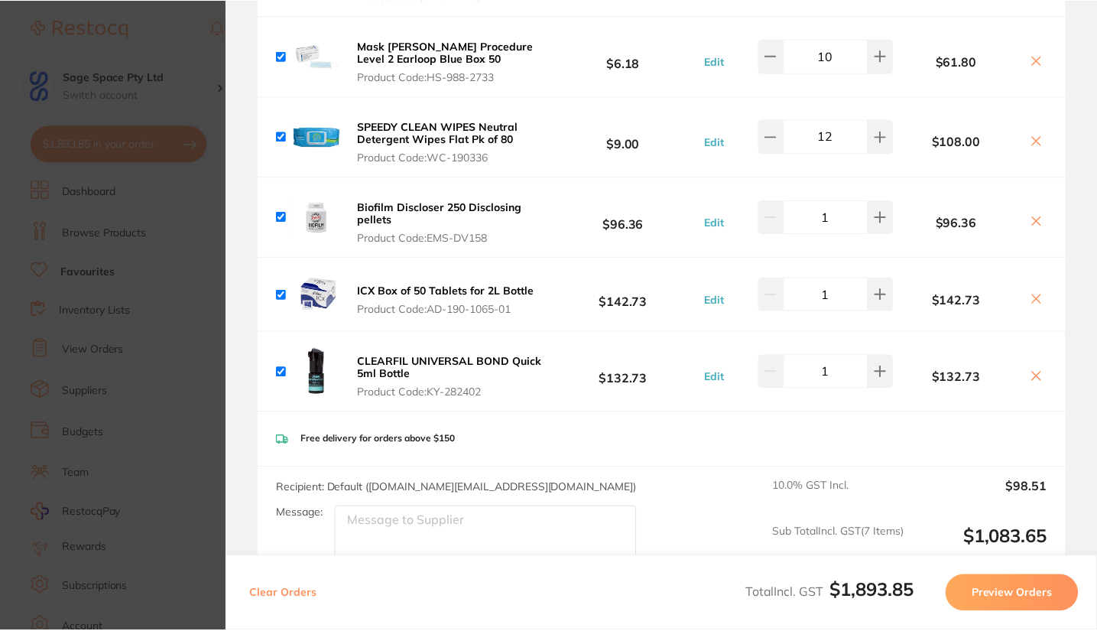
scroll to position [2174, 0]
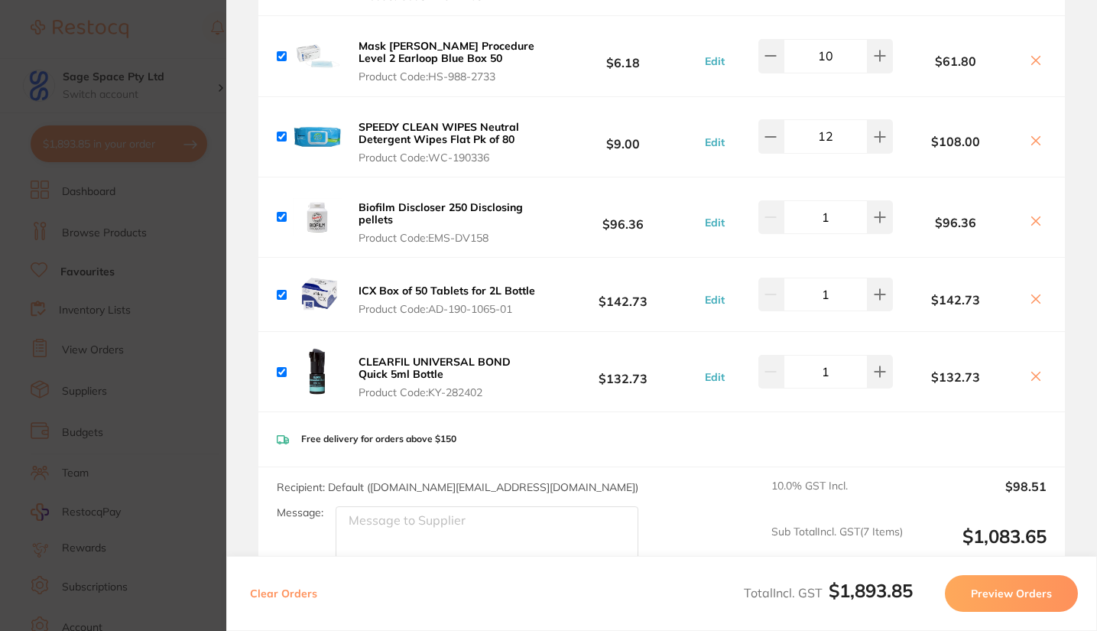
click at [397, 364] on b "CLEARFIL UNIVERSAL BOND Quick 5ml Bottle" at bounding box center [435, 368] width 152 height 26
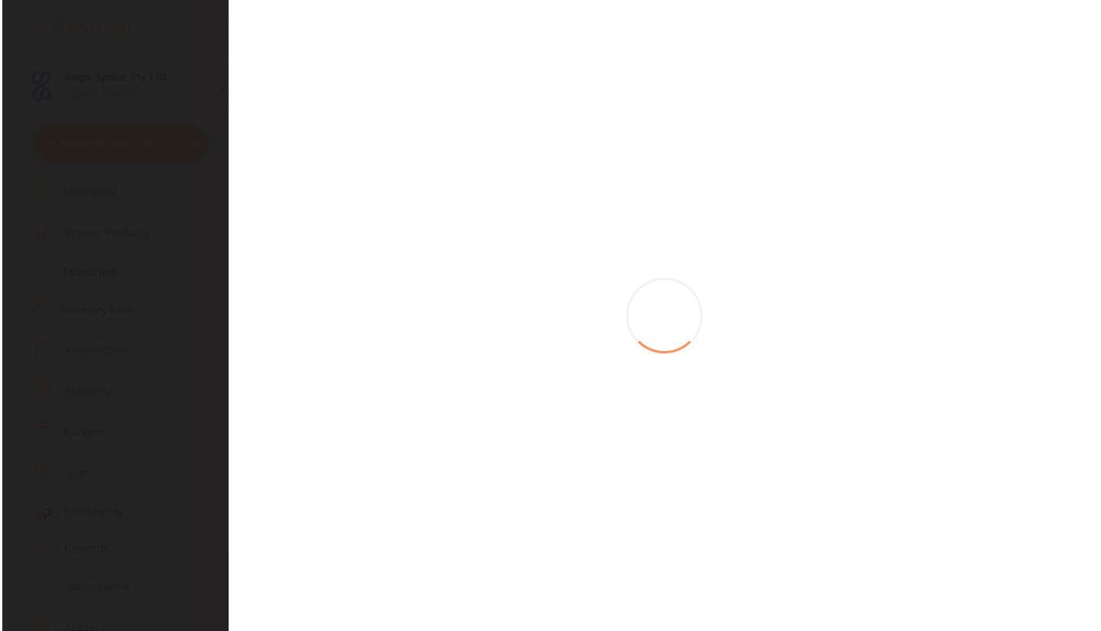
scroll to position [0, 0]
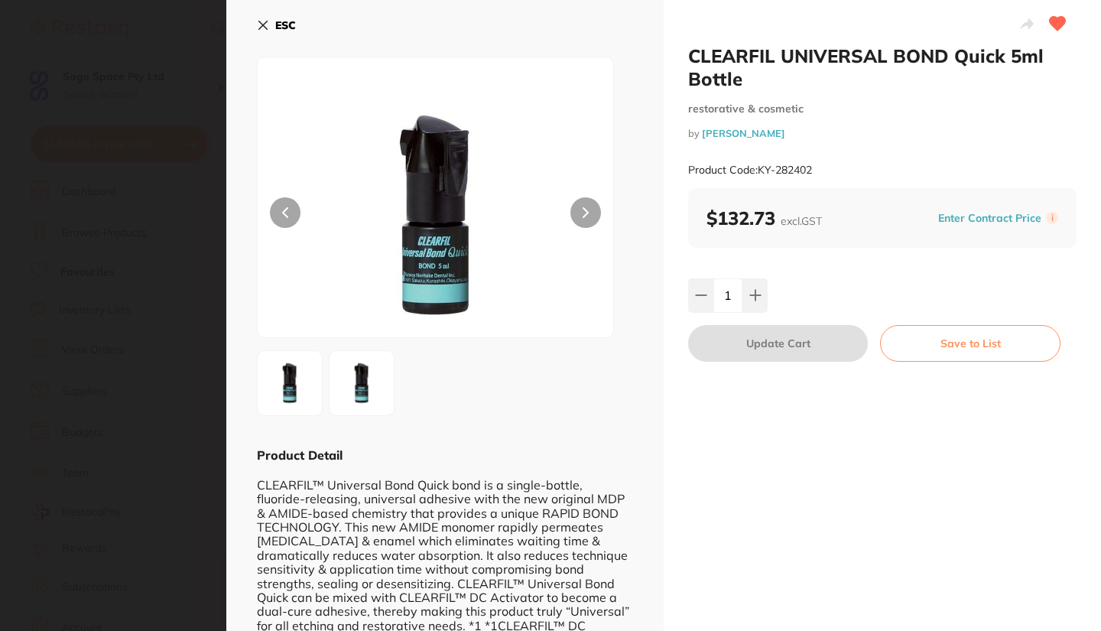
click at [816, 168] on div "Product Code: KY-282402" at bounding box center [882, 169] width 388 height 37
drag, startPoint x: 347, startPoint y: 365, endPoint x: 756, endPoint y: 182, distance: 447.9
click at [756, 182] on div "Product Code: KY-282402" at bounding box center [882, 169] width 388 height 37
click at [832, 306] on div "1" at bounding box center [882, 295] width 388 height 34
drag, startPoint x: 817, startPoint y: 167, endPoint x: 758, endPoint y: 171, distance: 59.0
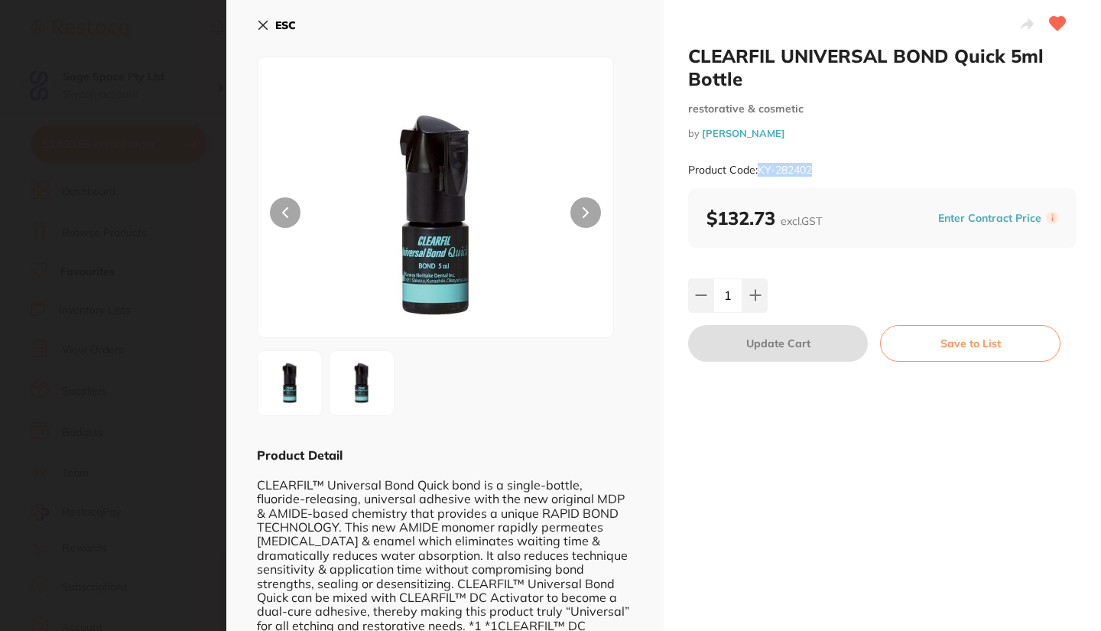
click at [758, 171] on div "Product Code: KY-282402" at bounding box center [882, 169] width 388 height 37
copy small "KY-282402"
click at [256, 24] on div "ESC Product Detail CLEARFIL™ Universal Bond Quick bond is a single-bottle, fluo…" at bounding box center [444, 336] width 437 height 673
click at [259, 24] on icon at bounding box center [263, 25] width 12 height 12
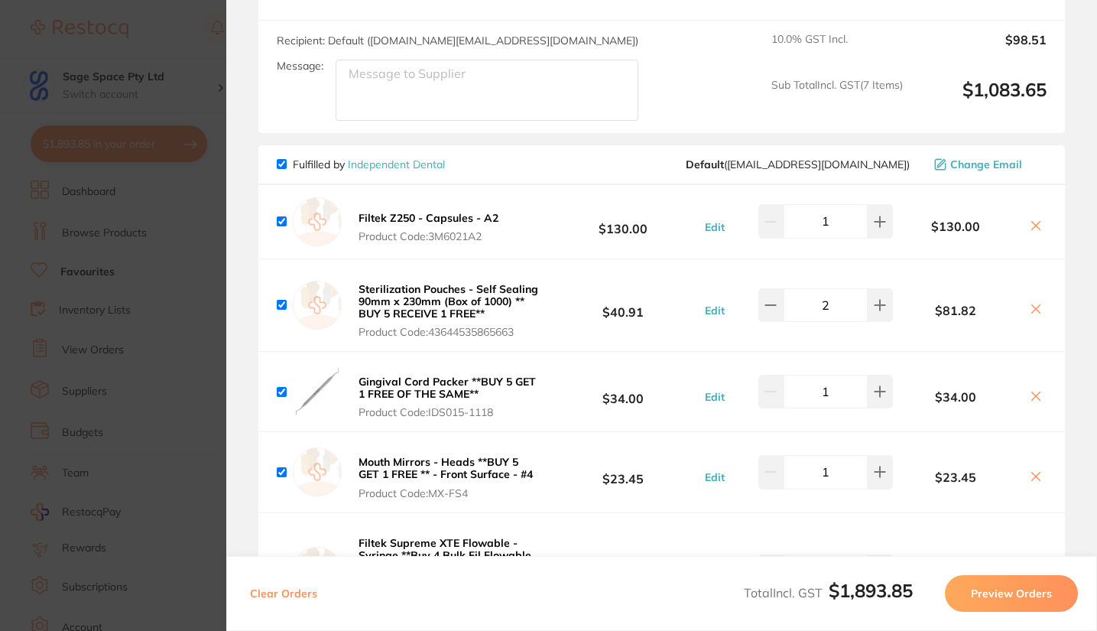
scroll to position [794, 0]
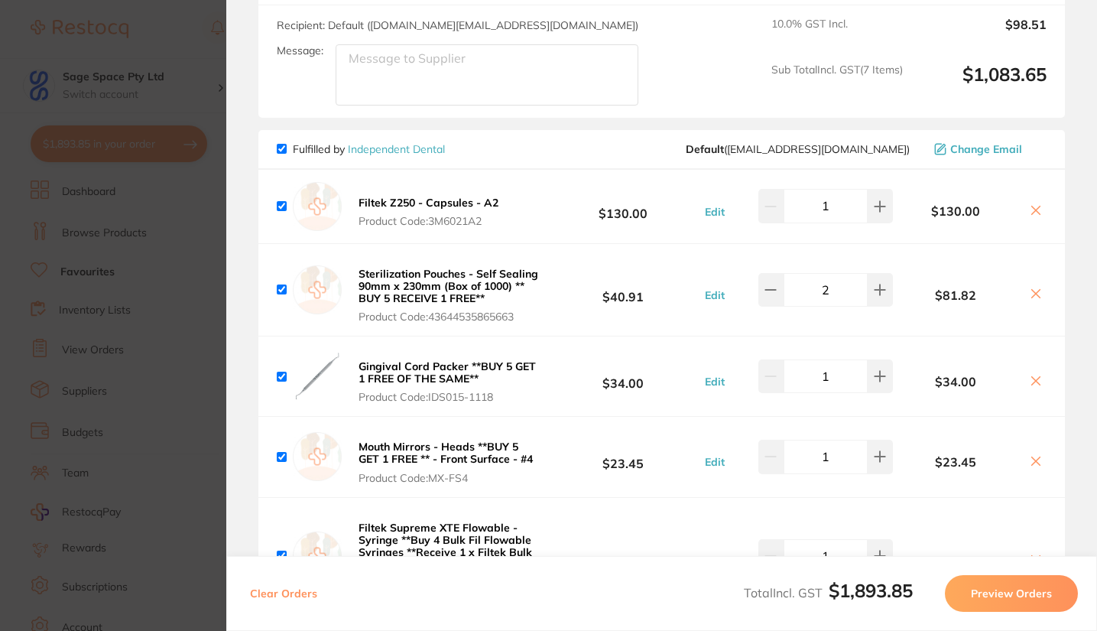
click at [191, 264] on section "Update RRP Set your pre negotiated price for this item. Item Agreed RRP (excl. …" at bounding box center [548, 315] width 1097 height 631
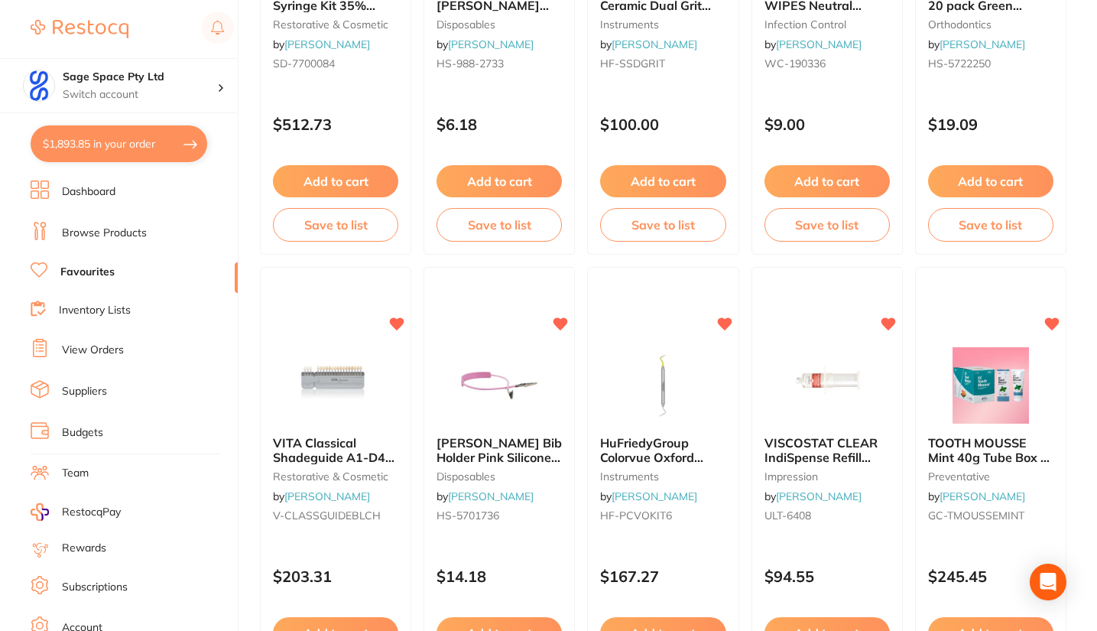
scroll to position [0, 0]
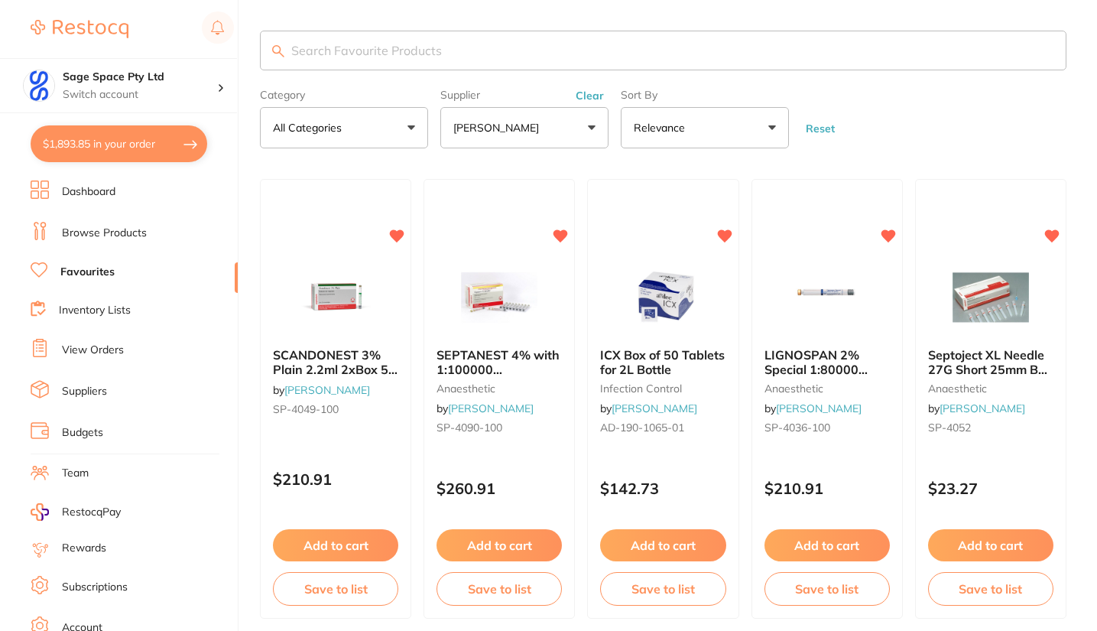
click at [568, 134] on button "[PERSON_NAME]" at bounding box center [524, 127] width 168 height 41
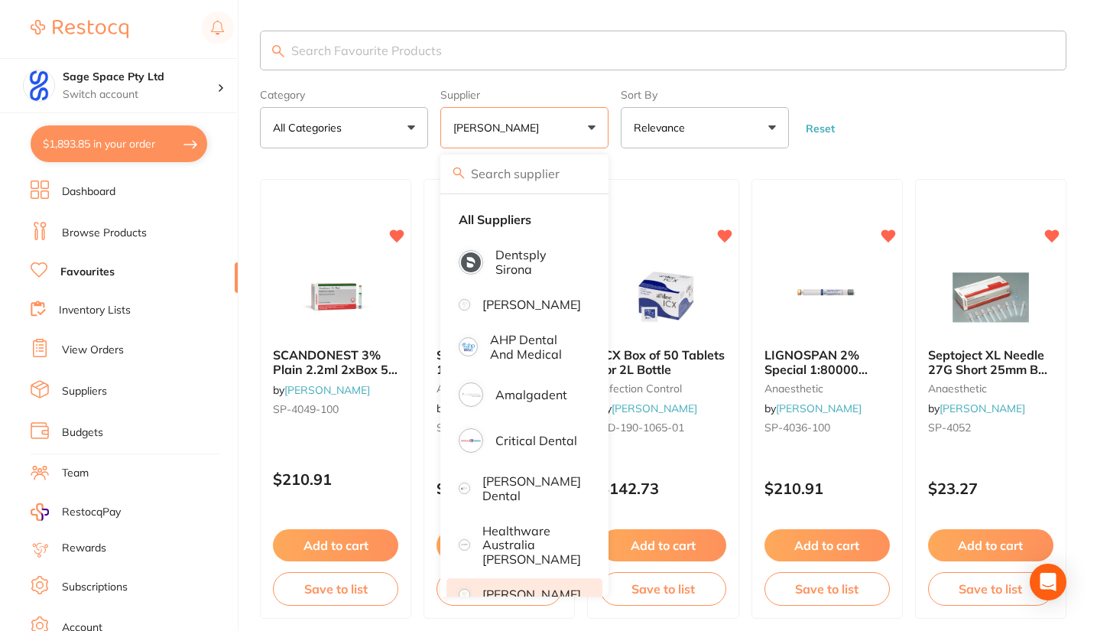
click at [488, 168] on input "search" at bounding box center [524, 173] width 168 height 38
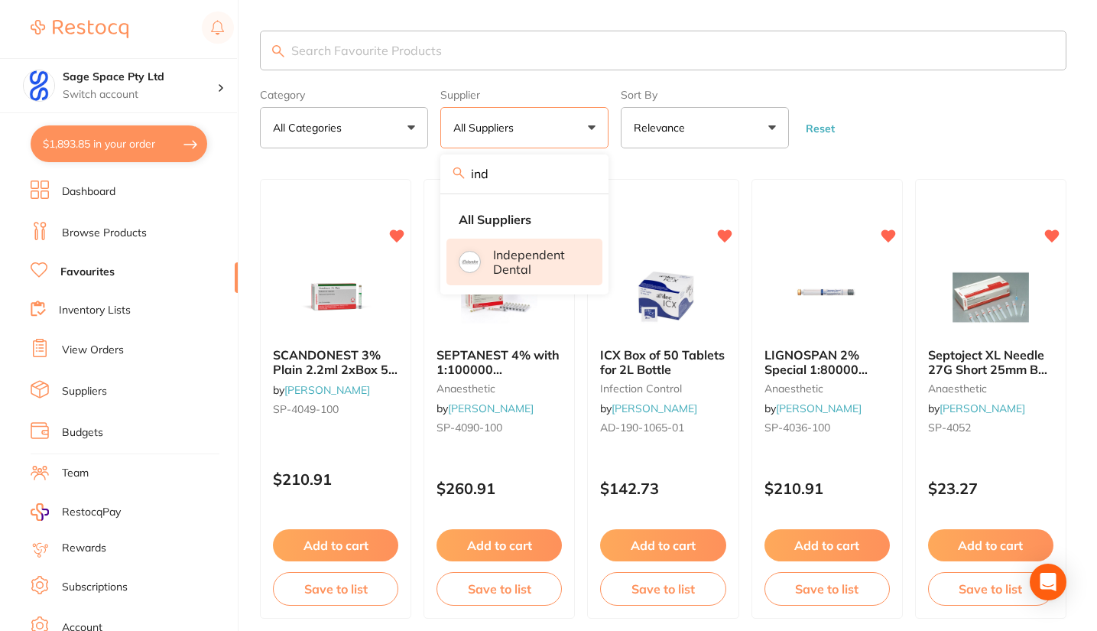
type input "ind"
click at [514, 264] on p "Independent Dental" at bounding box center [537, 262] width 88 height 28
click at [891, 141] on form "Category All Categories All Categories anaesthetic crown & bridge disposables e…" at bounding box center [663, 116] width 806 height 66
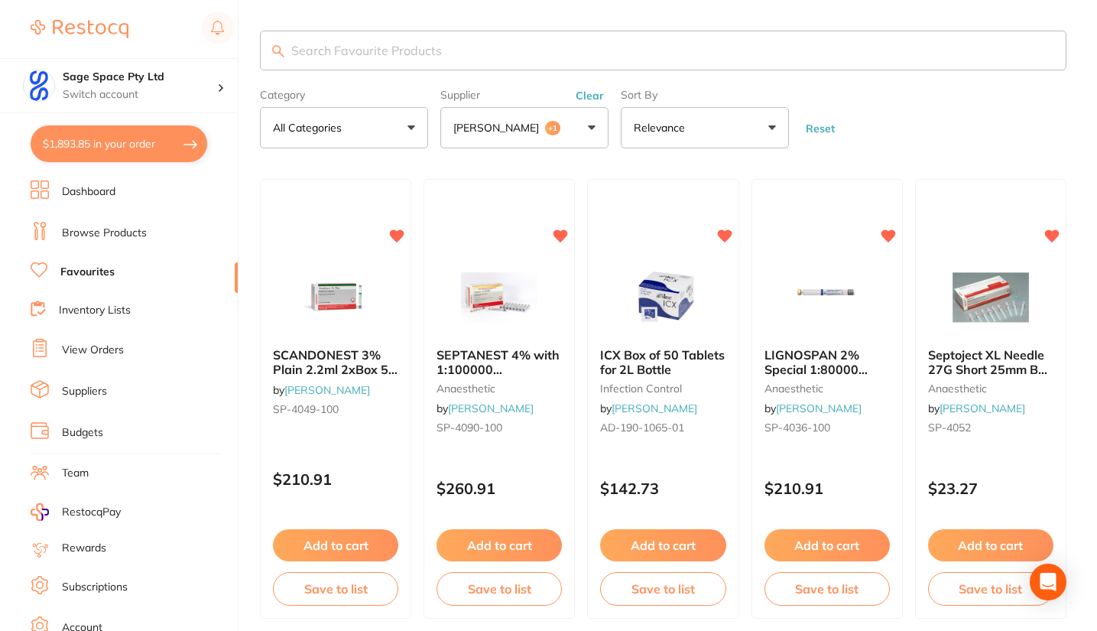
click at [549, 264] on div at bounding box center [499, 297] width 150 height 76
click at [589, 98] on section at bounding box center [548, 315] width 1097 height 631
click at [589, 96] on button "Clear" at bounding box center [589, 96] width 37 height 14
click at [589, 96] on label "Supplier" at bounding box center [524, 95] width 168 height 12
click at [592, 127] on button "[PERSON_NAME] +1" at bounding box center [524, 127] width 168 height 41
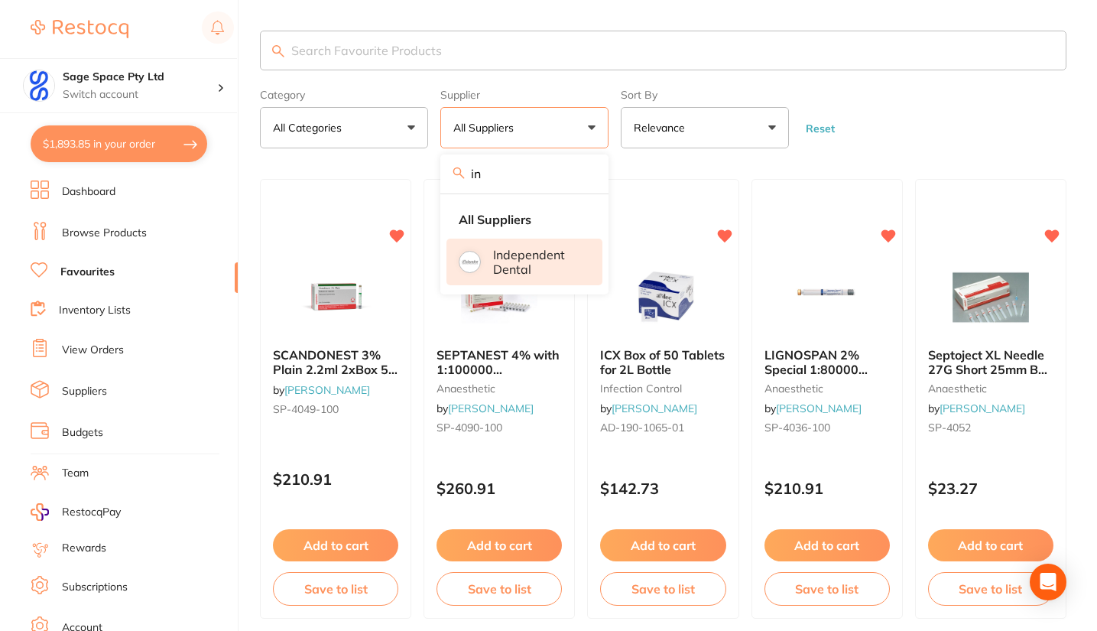
type input "in"
click at [524, 266] on p "Independent Dental" at bounding box center [537, 262] width 88 height 28
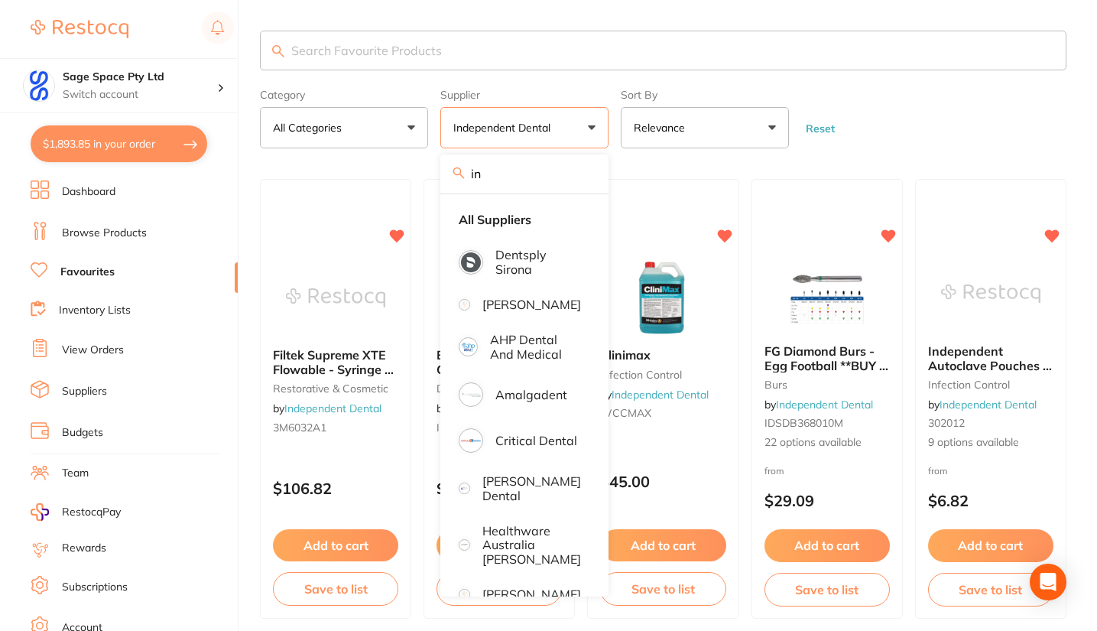
click at [882, 130] on form "Category All Categories All Categories burs disposables impression infection co…" at bounding box center [663, 116] width 806 height 66
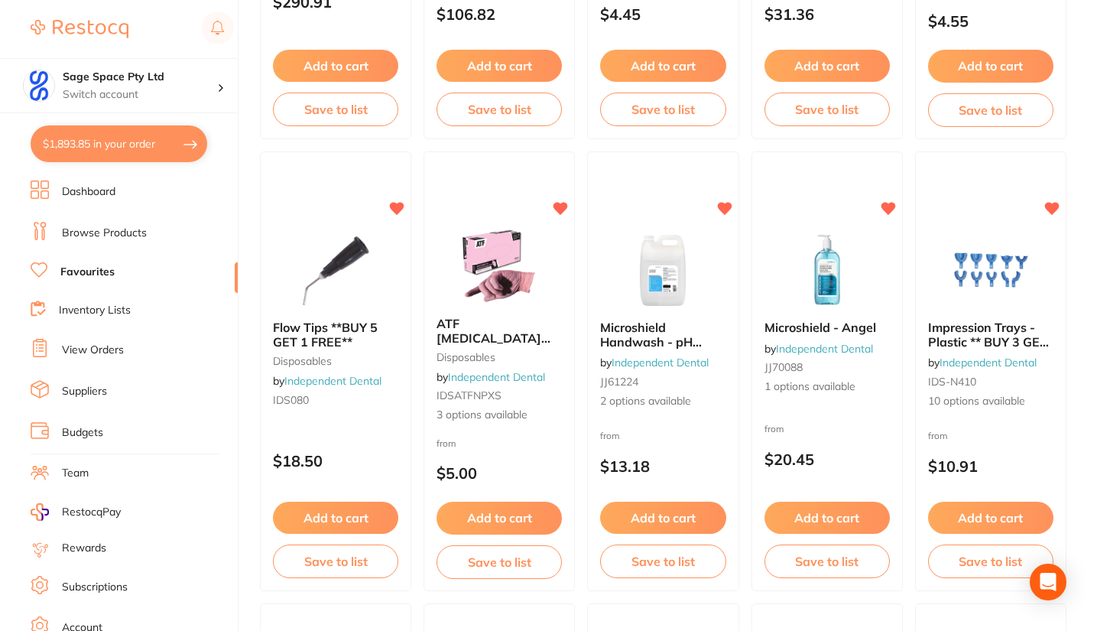
scroll to position [2294, 0]
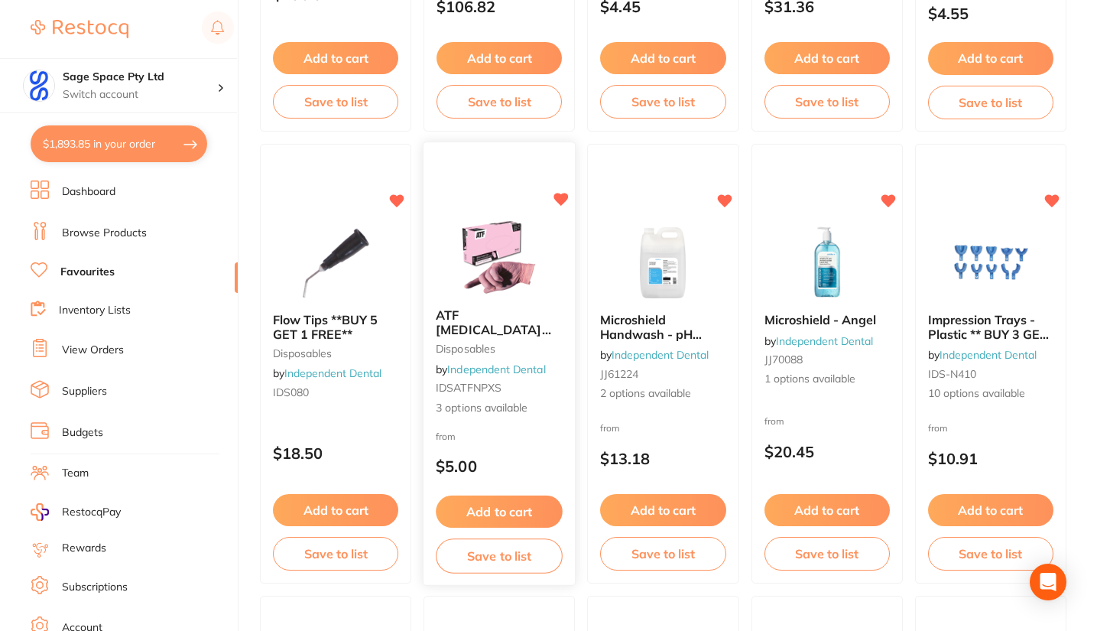
click at [494, 274] on img at bounding box center [499, 257] width 100 height 77
click at [492, 229] on section at bounding box center [548, 315] width 1097 height 631
click at [501, 503] on button "Add to cart" at bounding box center [499, 511] width 127 height 33
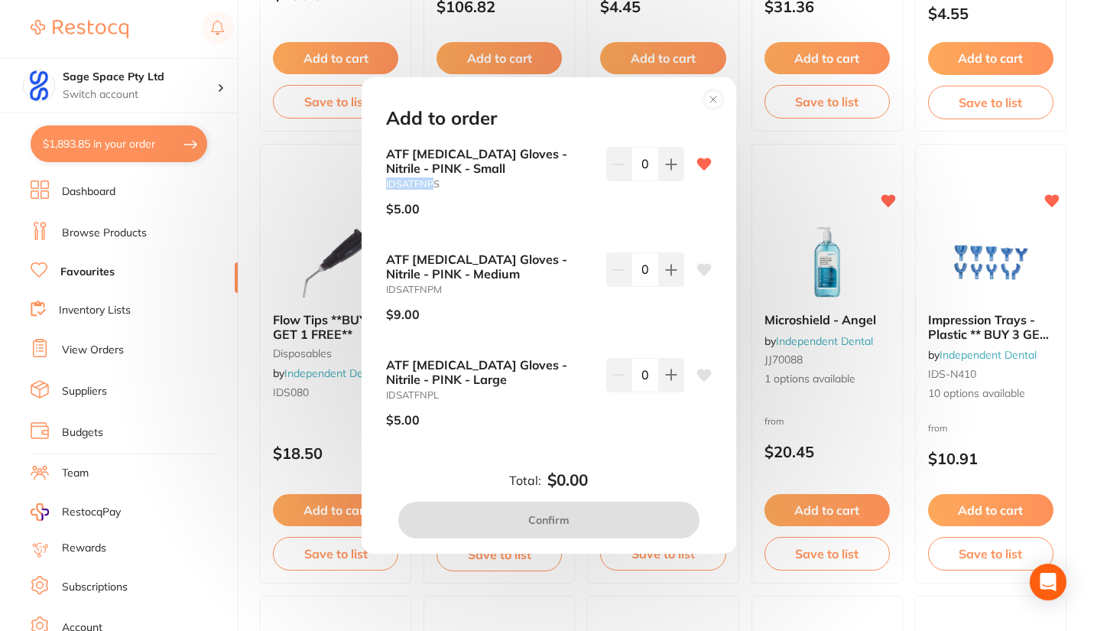
drag, startPoint x: 431, startPoint y: 182, endPoint x: 383, endPoint y: 180, distance: 48.2
click at [383, 180] on div "ATF [MEDICAL_DATA] Gloves - Nitrile - PINK - Small IDSATFNPS $5.00 0 ATF [MEDIC…" at bounding box center [549, 305] width 362 height 316
copy small "IDSATFNP"
click at [252, 168] on div "Add to order ATF [MEDICAL_DATA] Gloves - Nitrile - PINK - Small IDSATFNPS $5.00…" at bounding box center [548, 315] width 1097 height 631
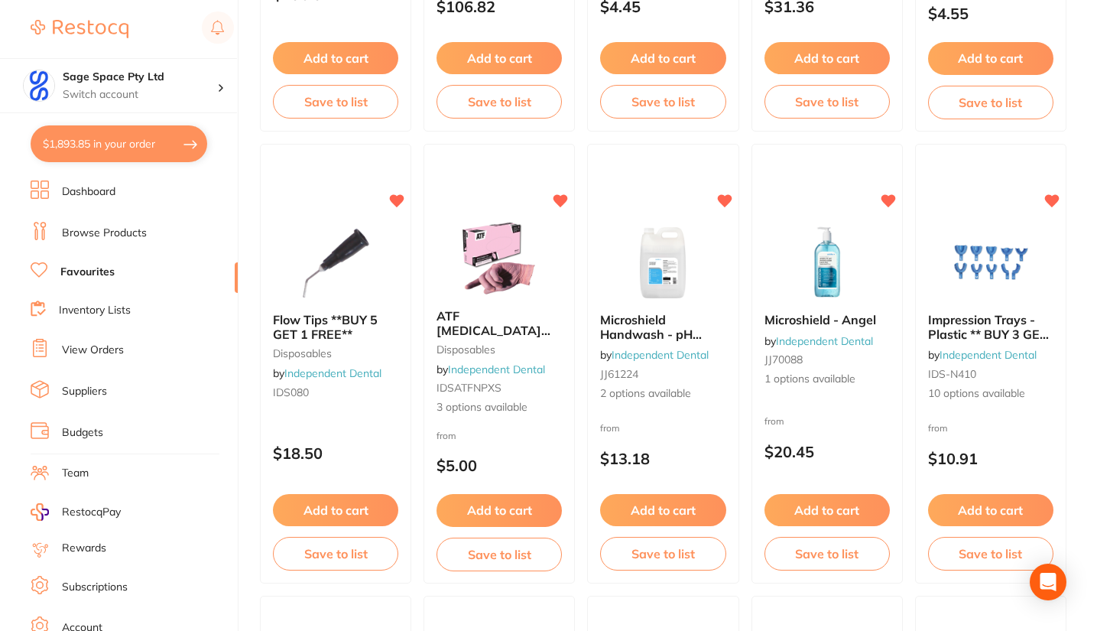
click at [122, 232] on link "Browse Products" at bounding box center [104, 233] width 85 height 15
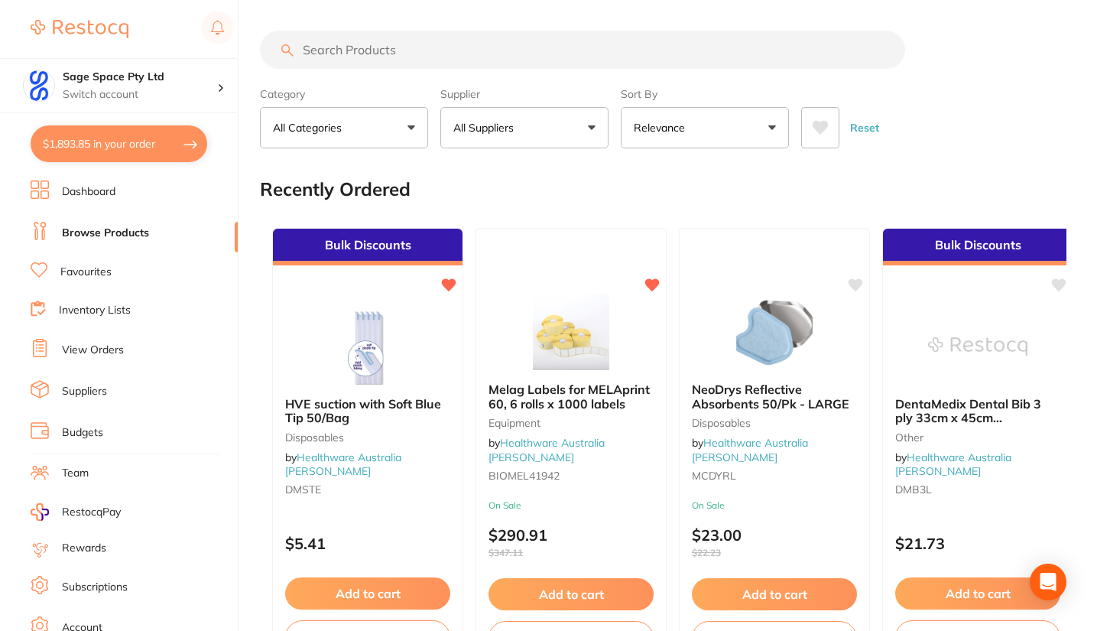
click at [310, 54] on input "search" at bounding box center [582, 50] width 645 height 38
paste input "IDSATFNP"
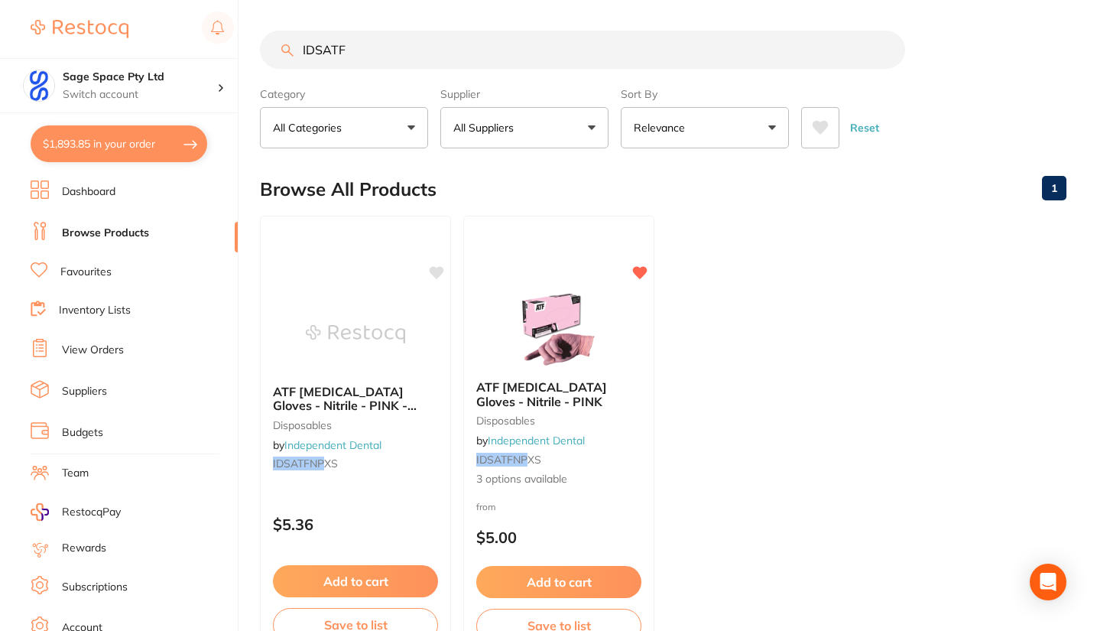
type input "IDSATF"
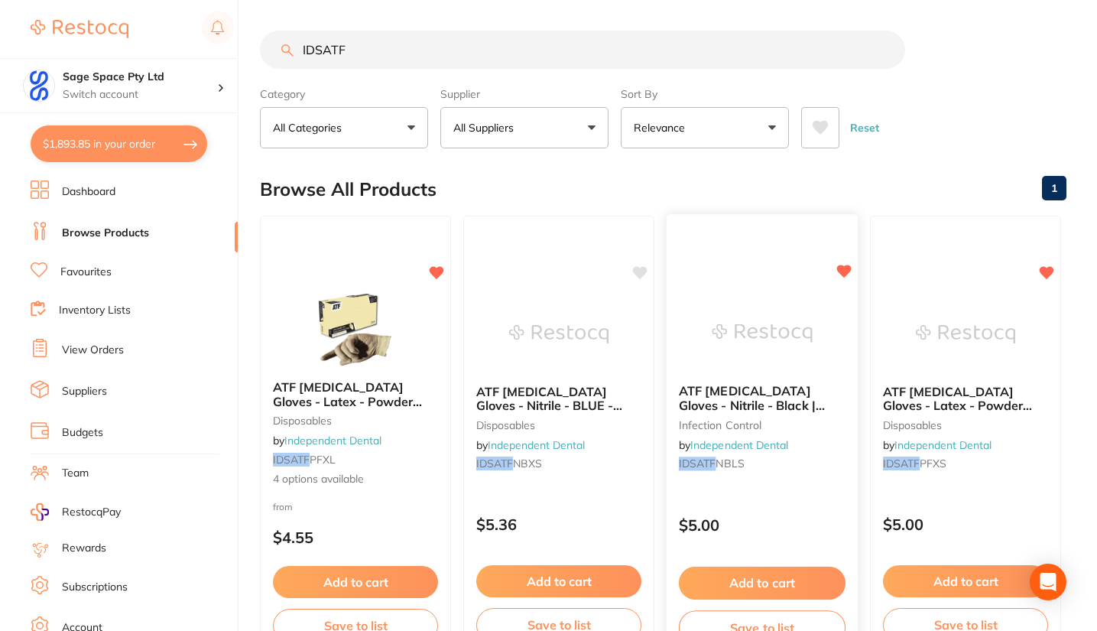
click at [752, 335] on img at bounding box center [762, 332] width 100 height 77
click at [759, 579] on section at bounding box center [548, 315] width 1097 height 631
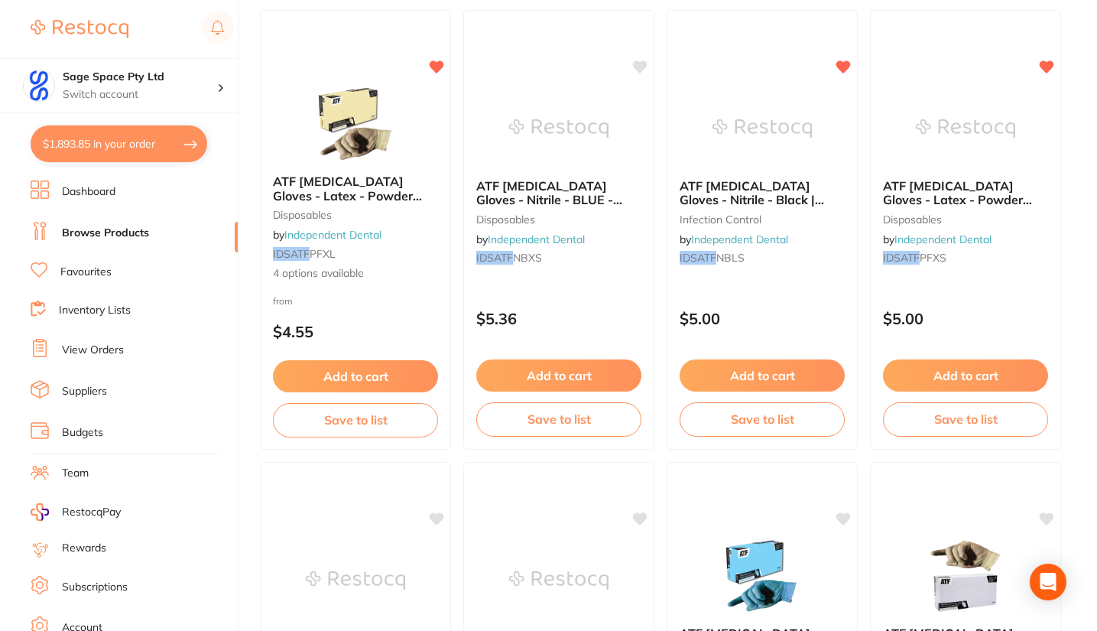
scroll to position [231, 0]
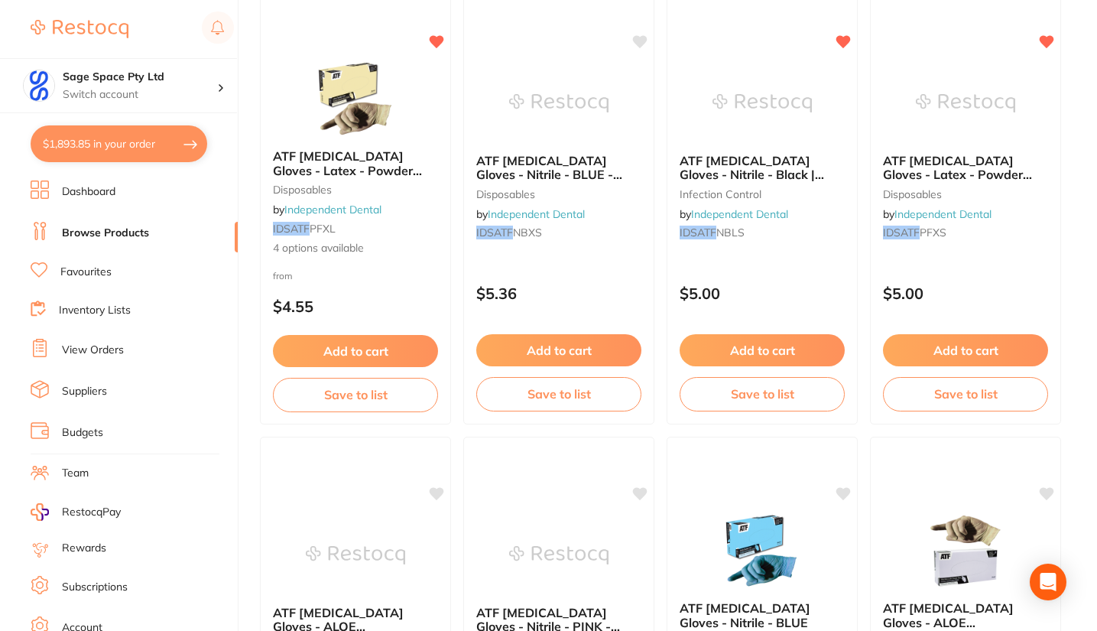
drag, startPoint x: 753, startPoint y: 144, endPoint x: 761, endPoint y: 115, distance: 30.0
click at [753, 144] on div "ATF [MEDICAL_DATA] Gloves - Nitrile - Black | Small infection control by Indepe…" at bounding box center [762, 198] width 190 height 115
click at [761, 115] on section at bounding box center [548, 315] width 1097 height 631
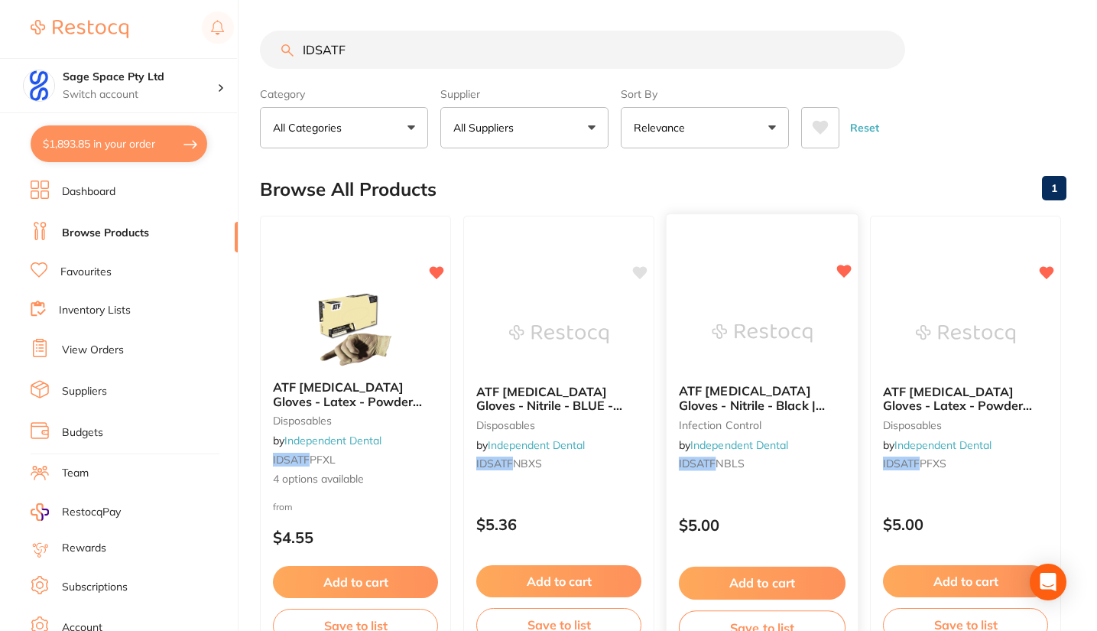
click at [748, 587] on button "Add to cart" at bounding box center [762, 582] width 167 height 33
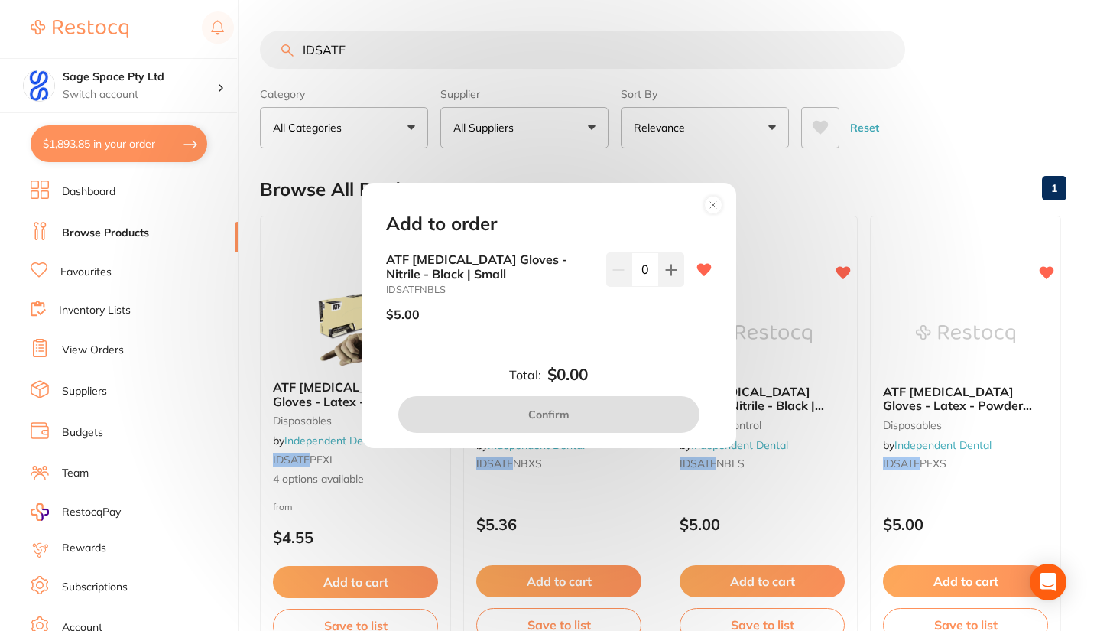
click at [647, 269] on input "0" at bounding box center [645, 269] width 28 height 34
click at [665, 268] on icon at bounding box center [671, 270] width 12 height 12
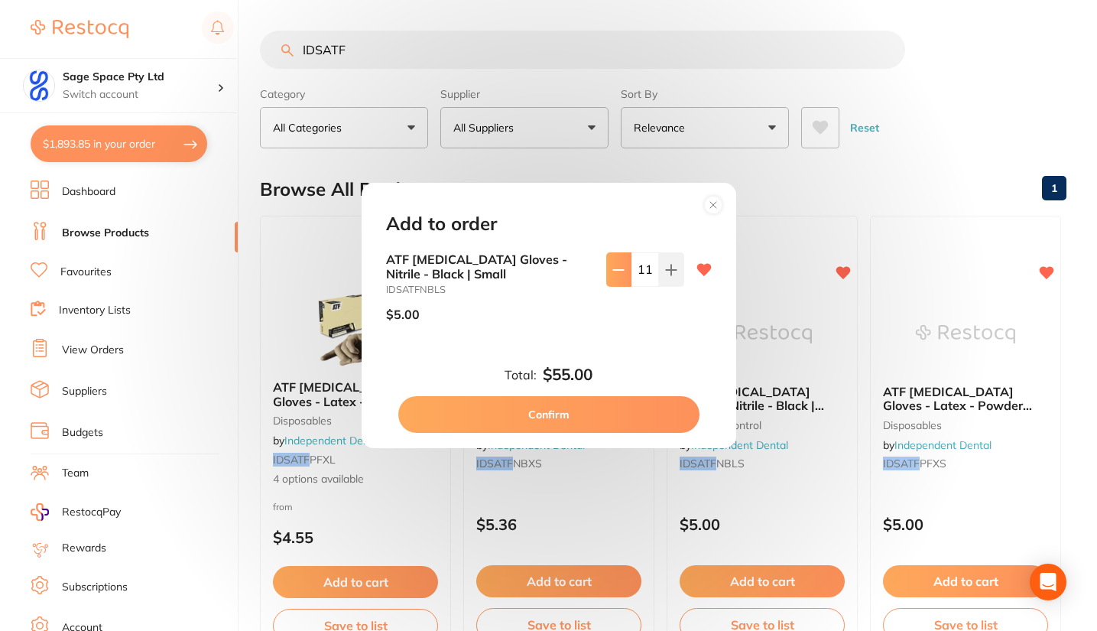
click at [612, 274] on icon at bounding box center [618, 270] width 12 height 12
type input "10"
click at [567, 414] on button "Confirm" at bounding box center [548, 414] width 301 height 37
click at [551, 417] on div "ATF [MEDICAL_DATA] Gloves - Nitrile - BLUE - Extra Small disposables by Indepen…" at bounding box center [558, 430] width 191 height 117
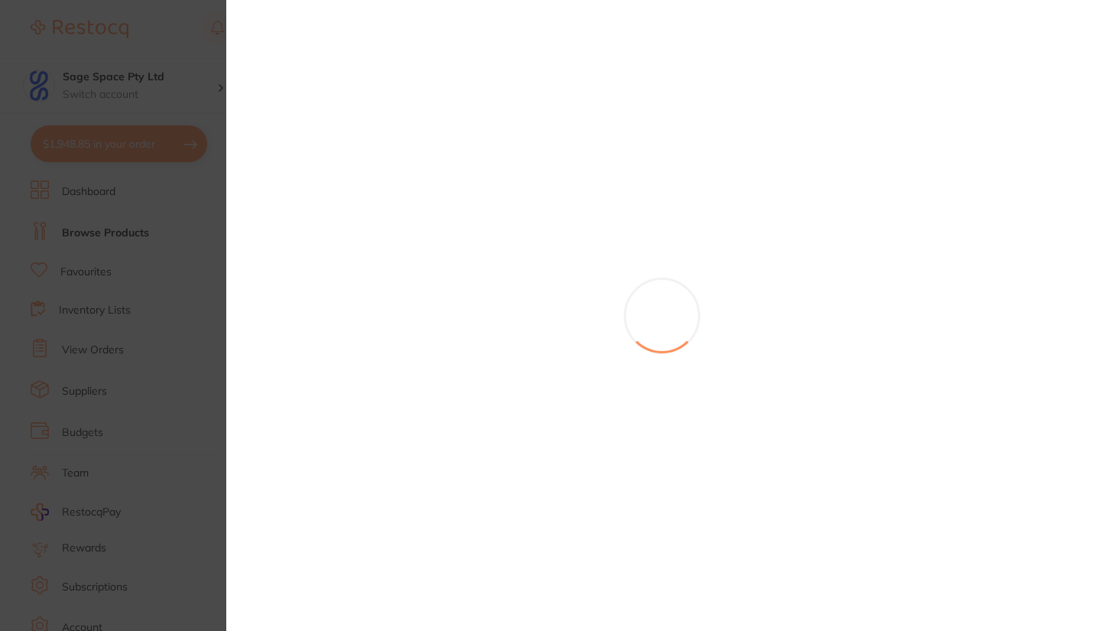
checkbox input "false"
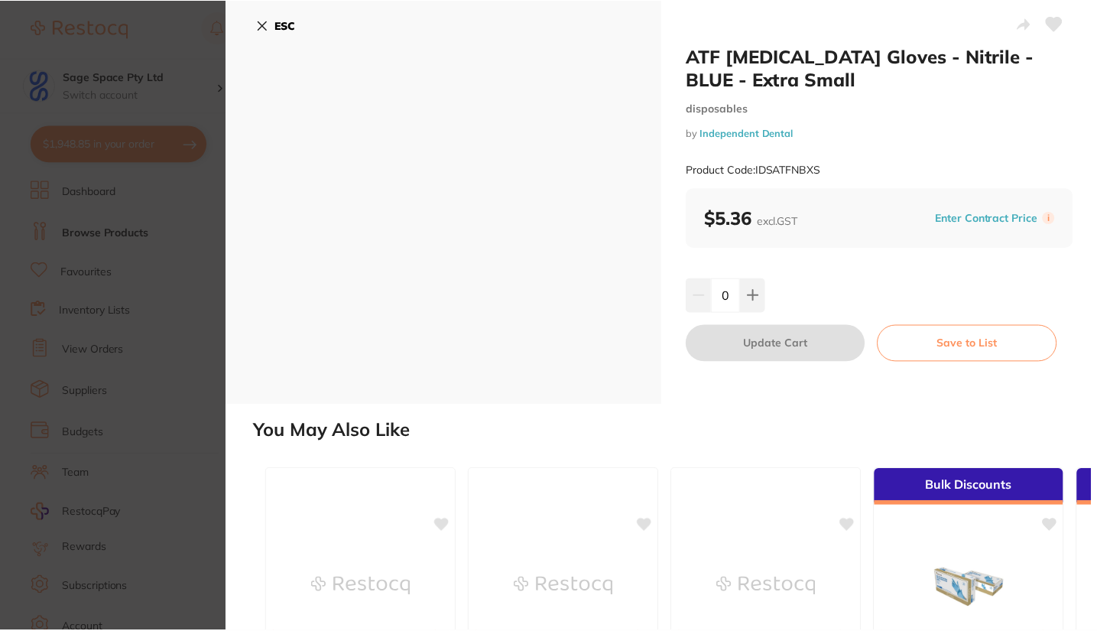
scroll to position [231, 0]
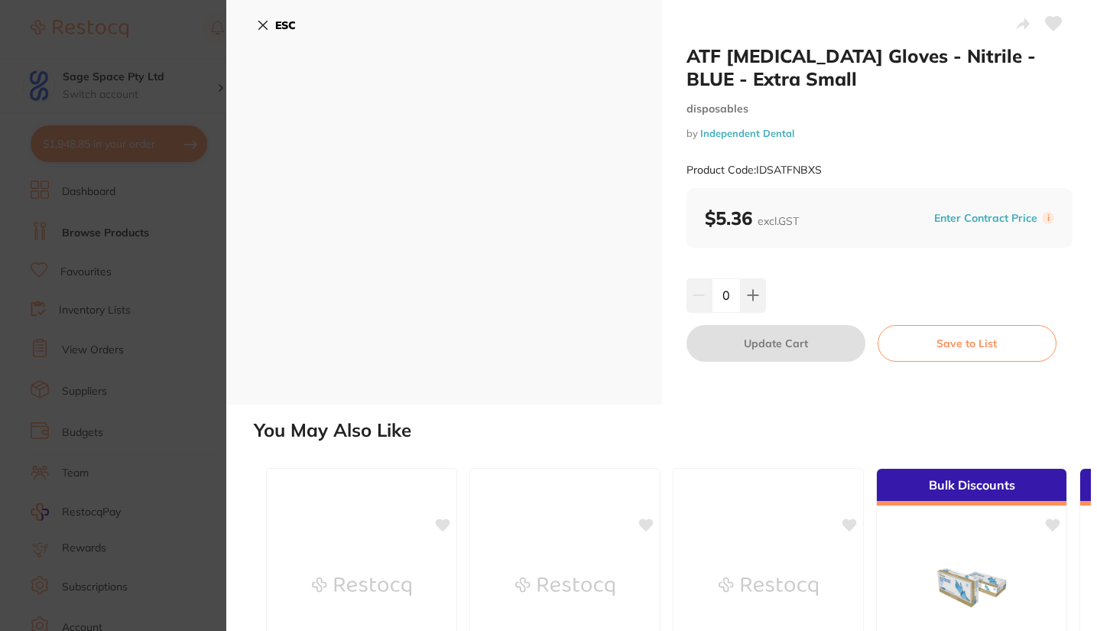
click at [258, 24] on icon at bounding box center [263, 25] width 12 height 12
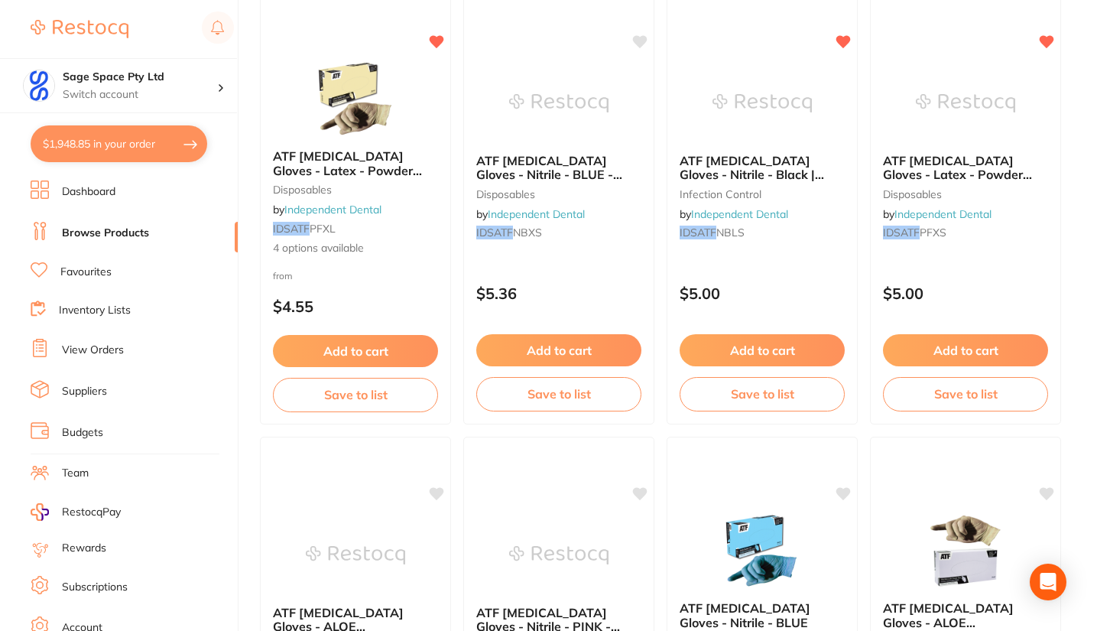
click at [137, 145] on button "$1,948.85 in your order" at bounding box center [119, 143] width 177 height 37
click at [1096, 332] on section "Update RRP Set your pre negotiated price for this item. Item Agreed RRP (excl. …" at bounding box center [548, 315] width 1097 height 631
click at [174, 42] on div at bounding box center [132, 28] width 203 height 35
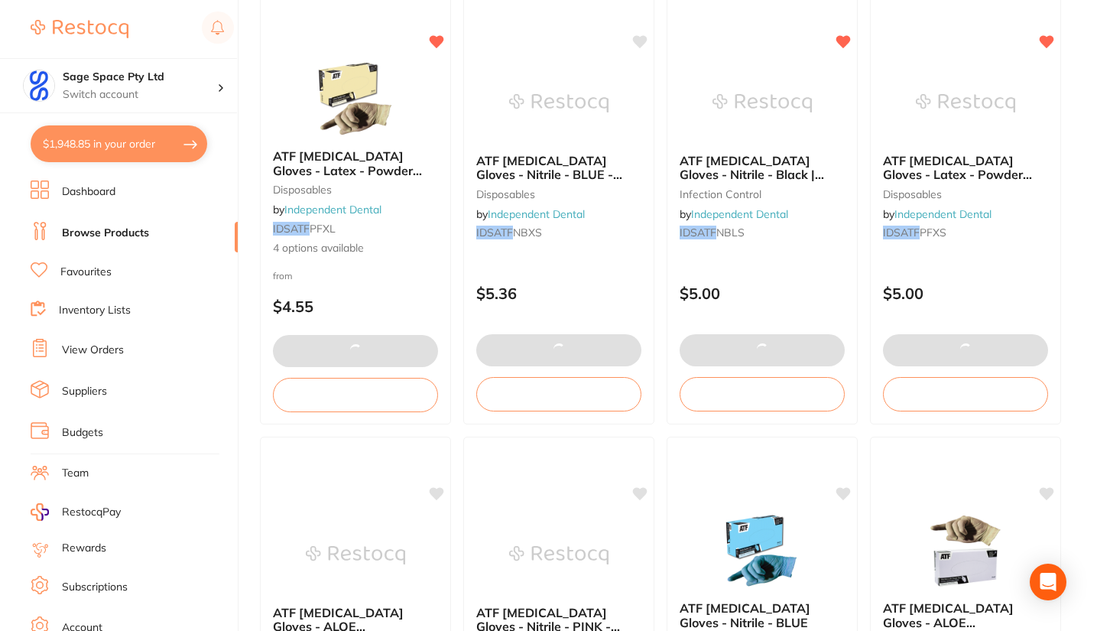
checkbox input "true"
